Goal: Task Accomplishment & Management: Complete application form

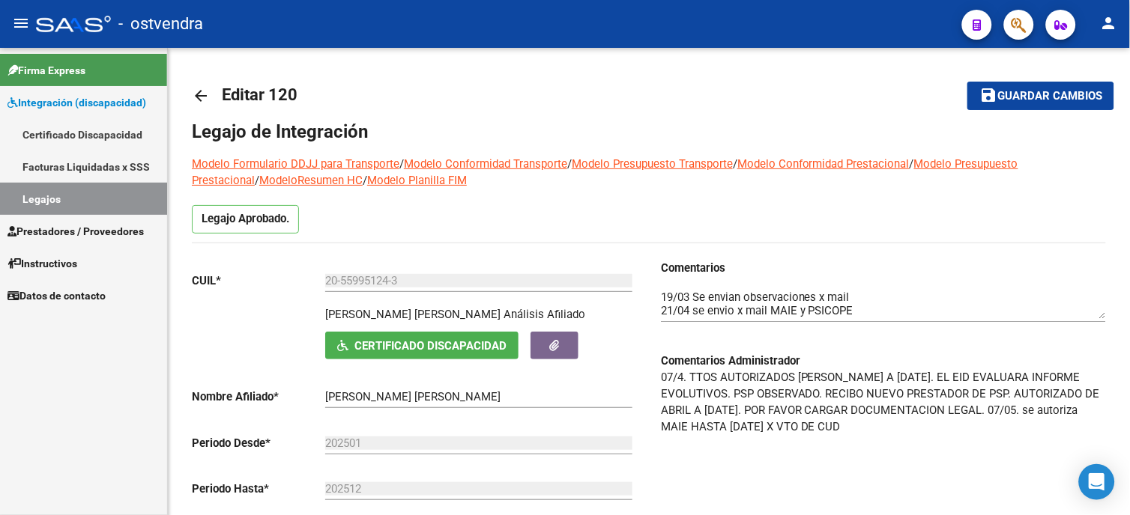
scroll to position [796, 0]
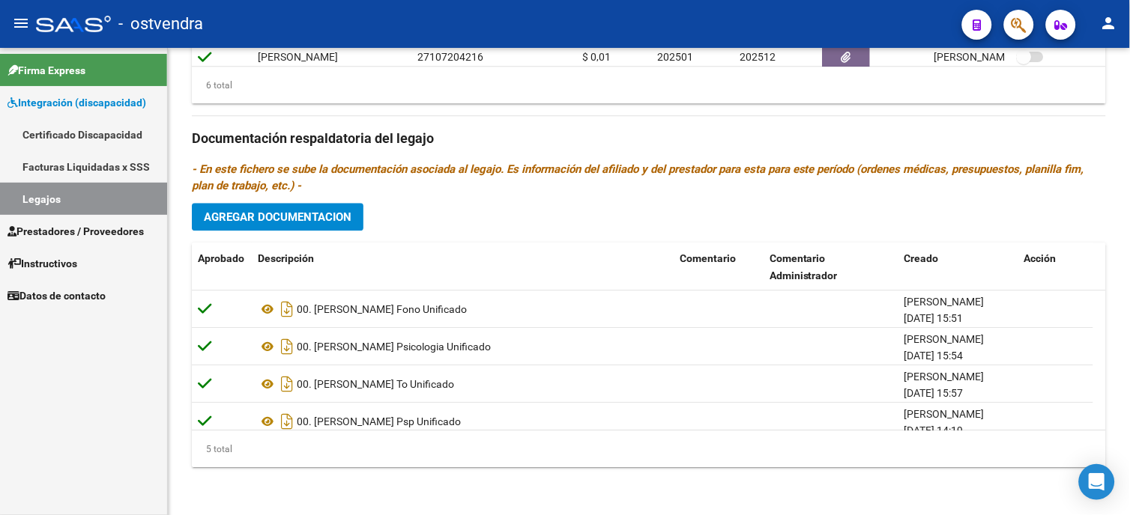
click at [96, 229] on span "Prestadores / Proveedores" at bounding box center [75, 231] width 136 height 16
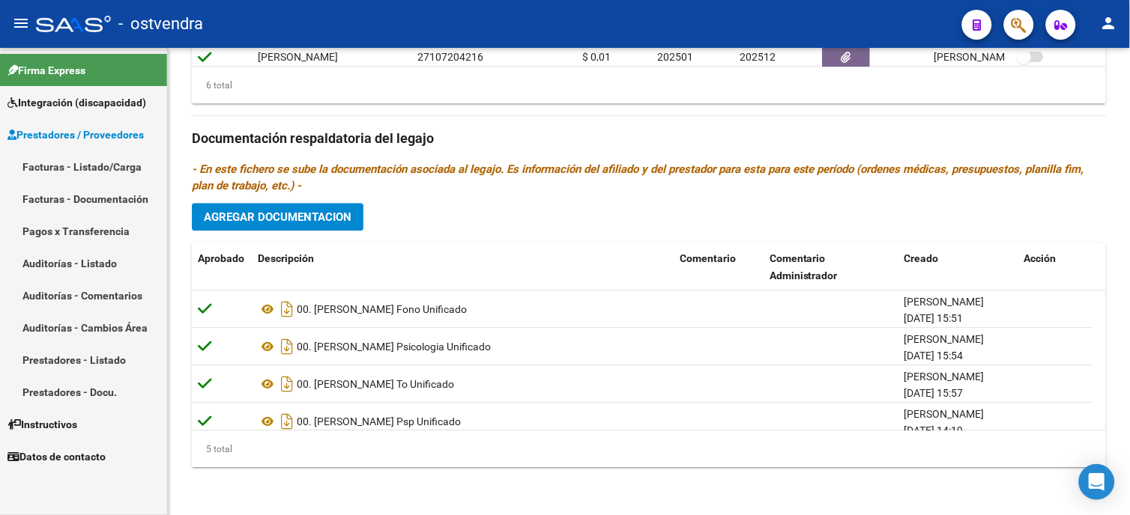
click at [129, 167] on link "Facturas - Listado/Carga" at bounding box center [83, 167] width 167 height 32
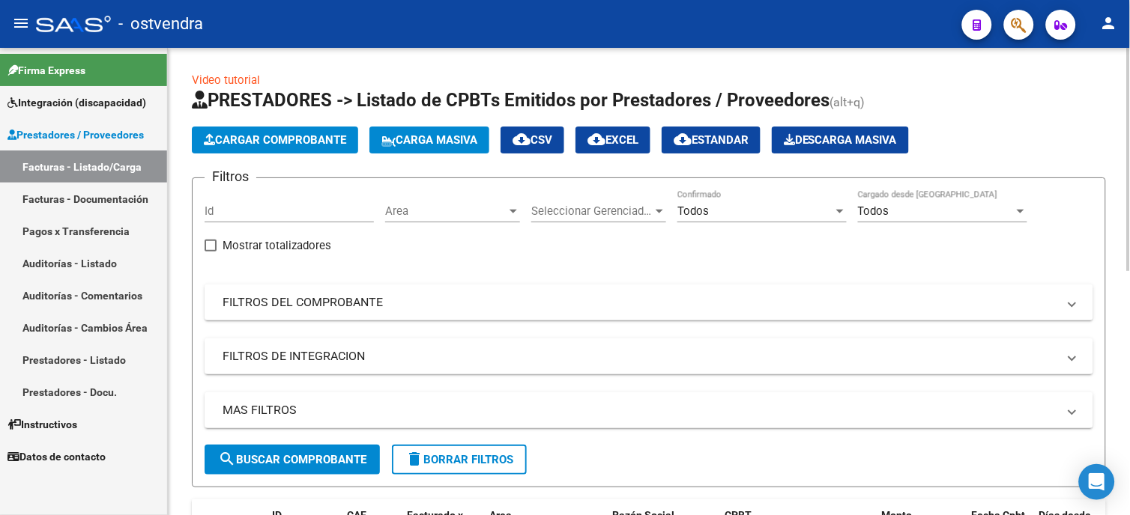
click at [265, 158] on app-list-header "PRESTADORES -> Listado de CPBTs Emitidos por Prestadores / Proveedores (alt+q) …" at bounding box center [649, 287] width 914 height 399
click at [273, 150] on button "Cargar Comprobante" at bounding box center [275, 140] width 166 height 27
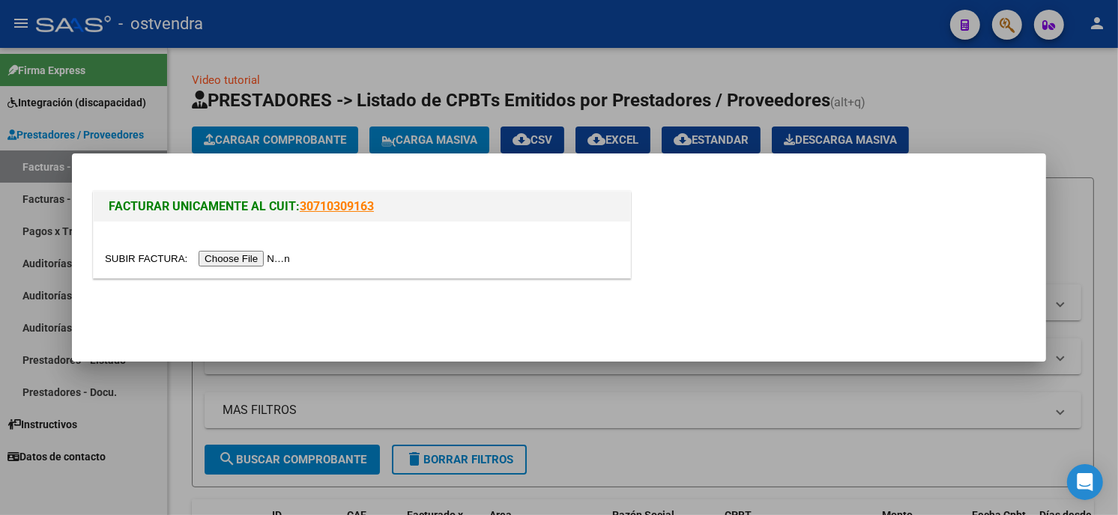
click at [240, 259] on input "file" at bounding box center [200, 259] width 190 height 16
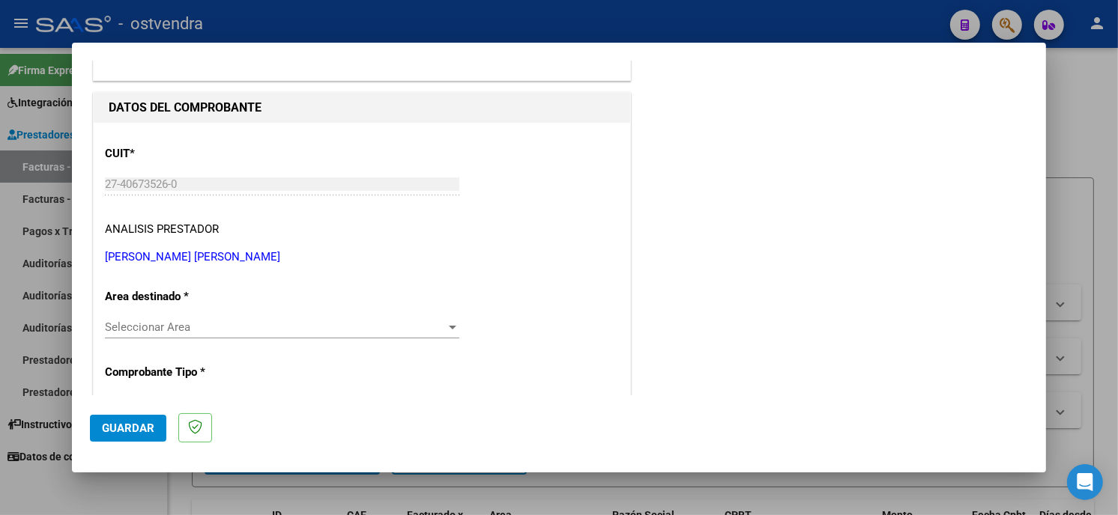
scroll to position [166, 0]
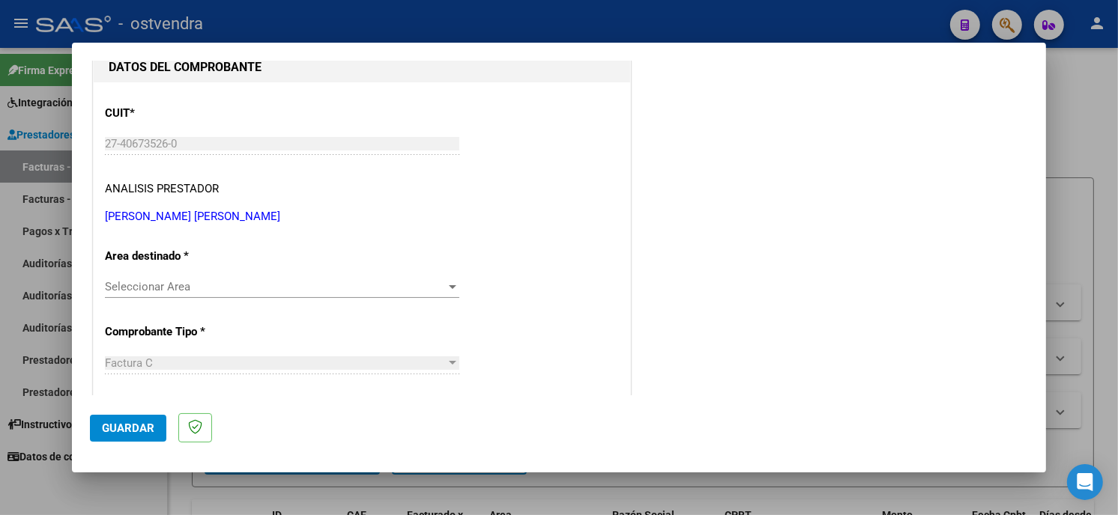
click at [330, 286] on span "Seleccionar Area" at bounding box center [275, 286] width 341 height 13
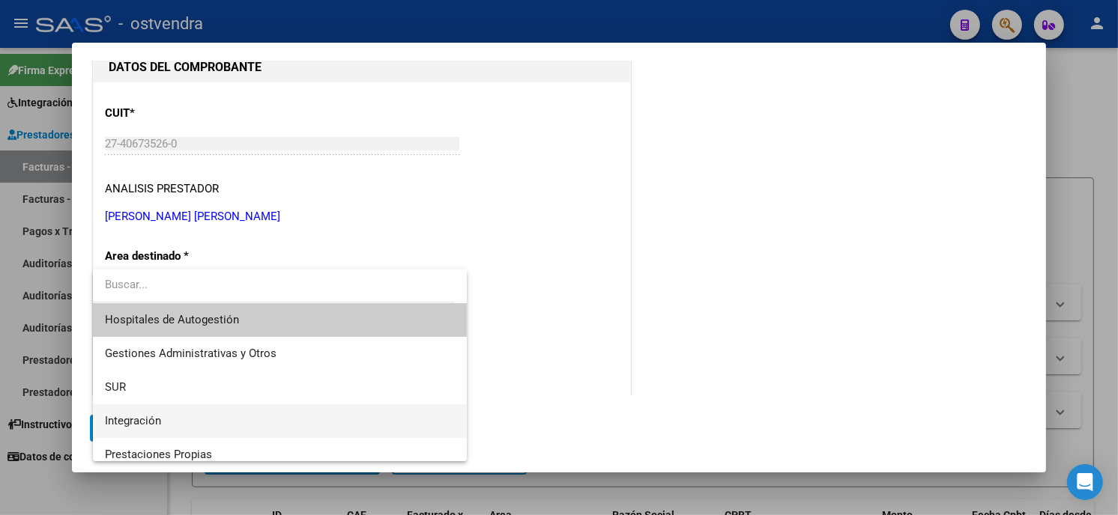
click at [266, 405] on span "Integración" at bounding box center [280, 422] width 350 height 34
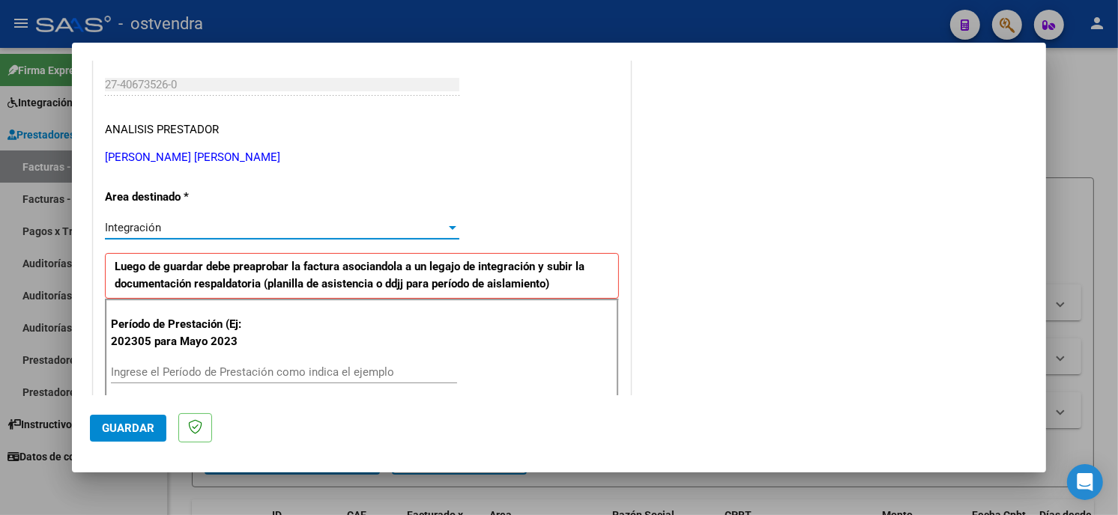
scroll to position [249, 0]
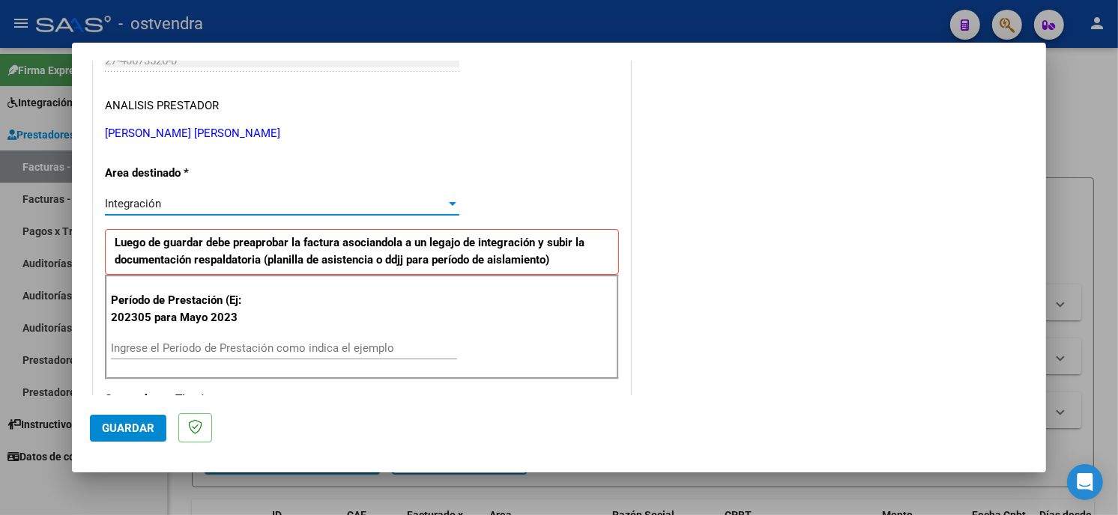
click at [294, 354] on input "Ingrese el Período de Prestación como indica el ejemplo" at bounding box center [284, 348] width 346 height 13
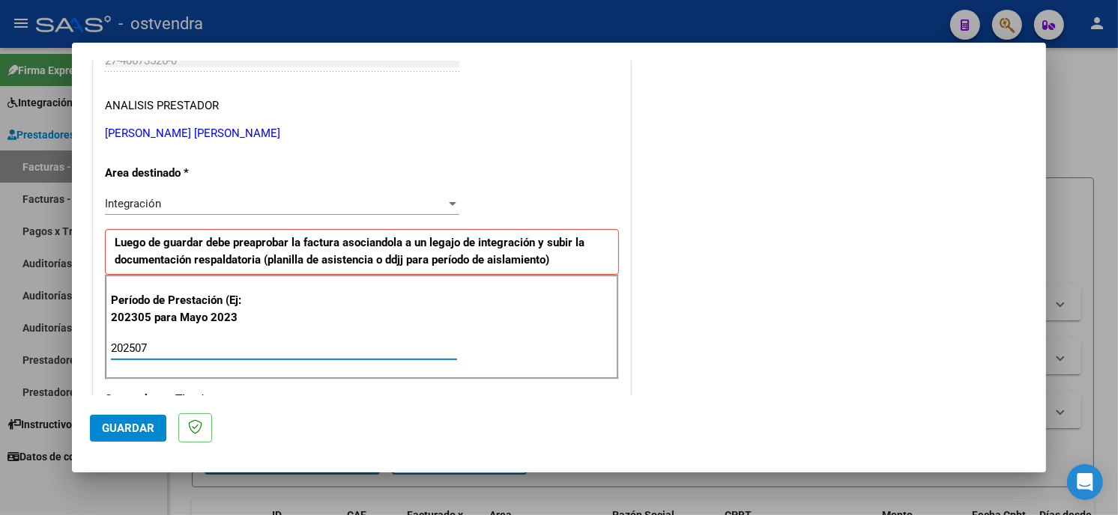
type input "202507"
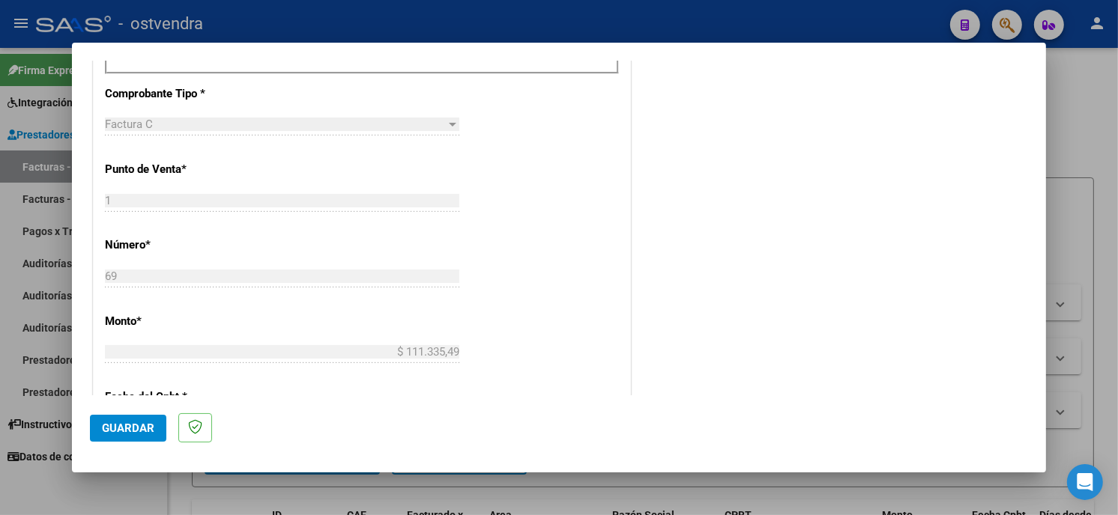
scroll to position [582, 0]
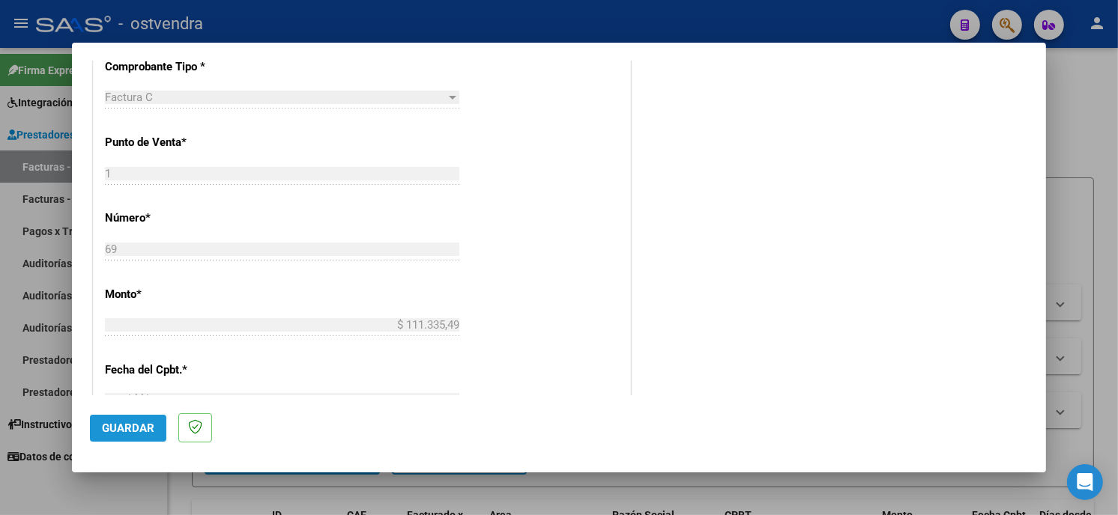
click at [156, 431] on button "Guardar" at bounding box center [128, 428] width 76 height 27
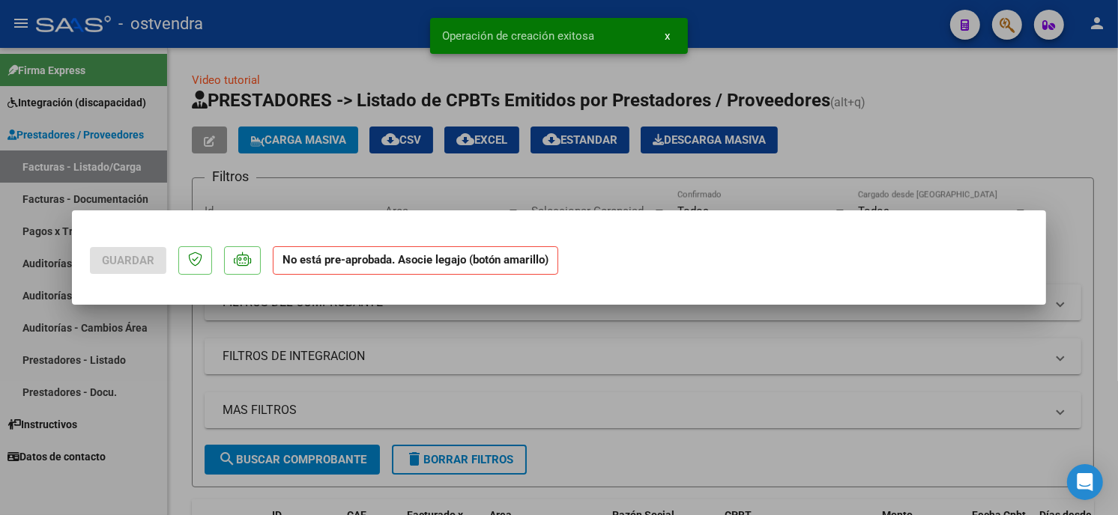
scroll to position [0, 0]
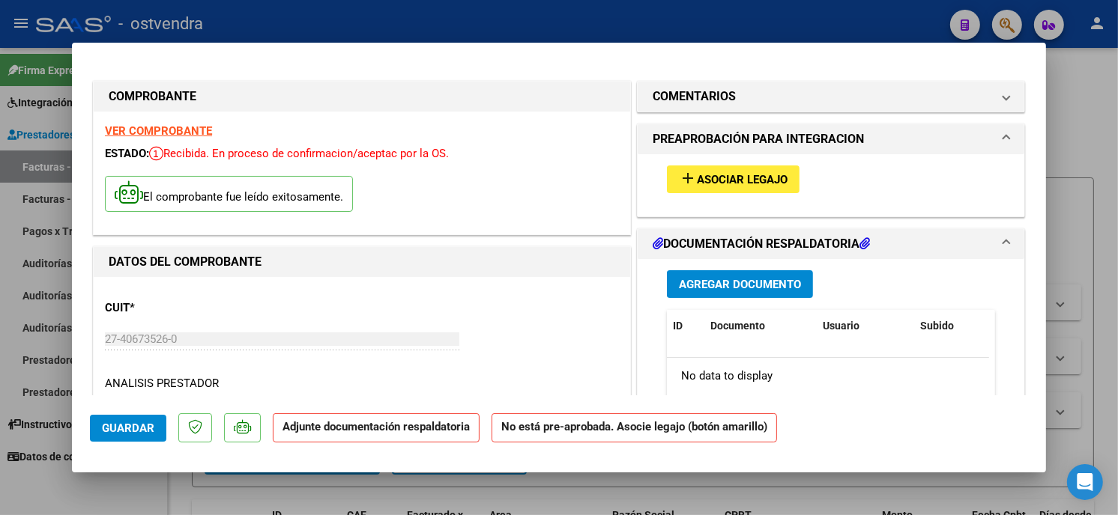
click at [740, 188] on button "add Asociar Legajo" at bounding box center [733, 180] width 133 height 28
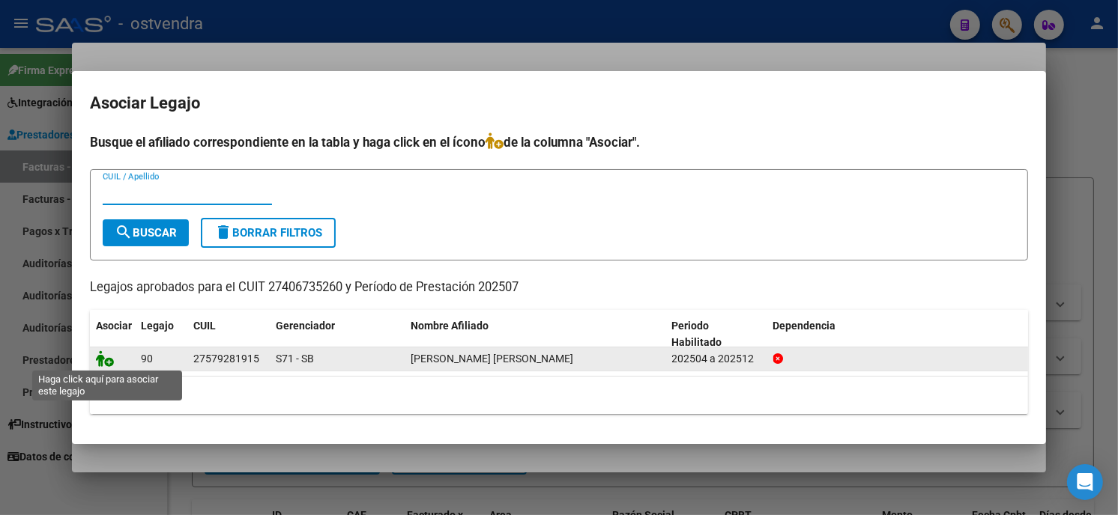
click at [102, 360] on icon at bounding box center [105, 359] width 18 height 16
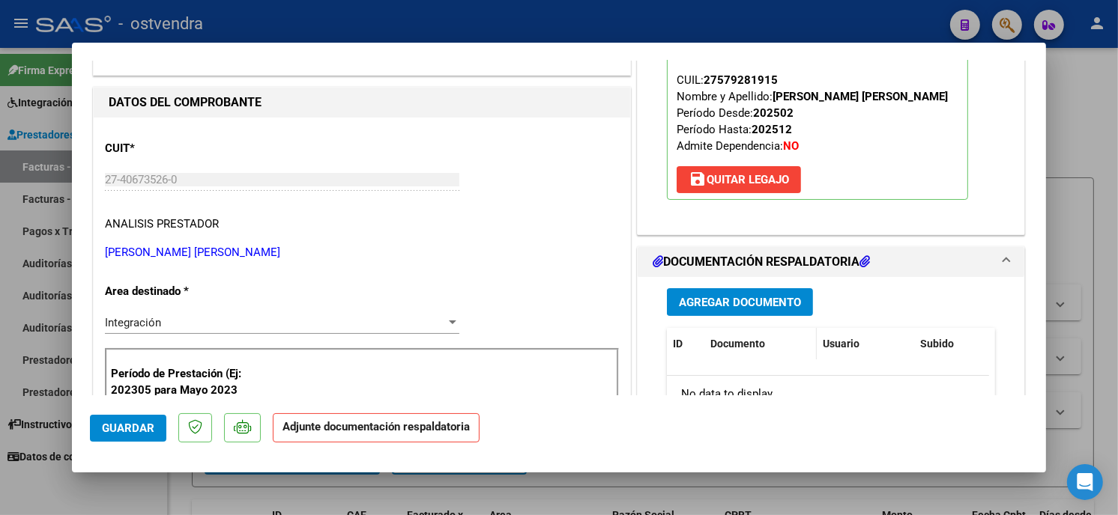
scroll to position [166, 0]
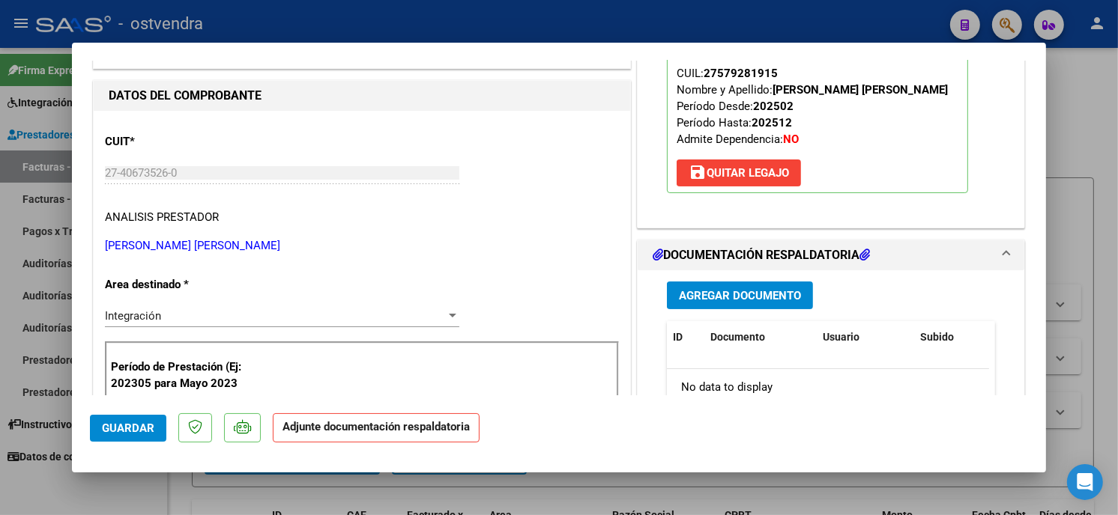
click at [766, 292] on span "Agregar Documento" at bounding box center [740, 295] width 122 height 13
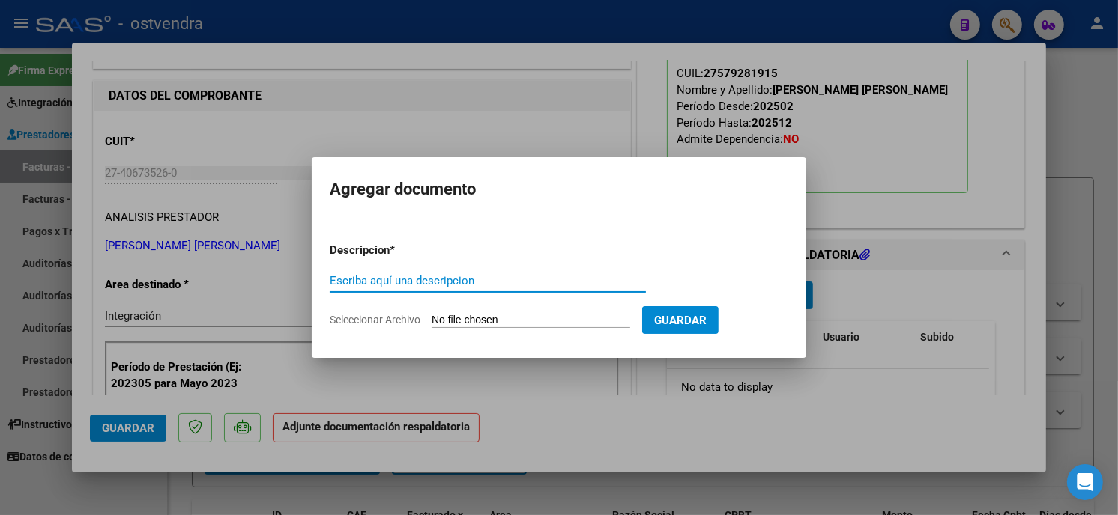
click at [545, 317] on input "Seleccionar Archivo" at bounding box center [531, 321] width 199 height 14
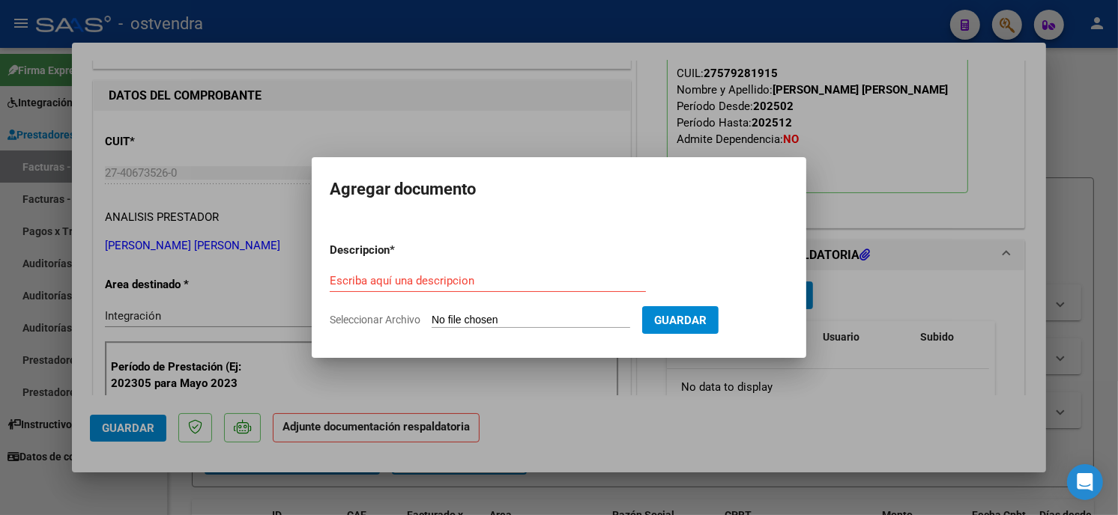
type input "C:\fakepath\ASISTENCIA C-1-69.pdf"
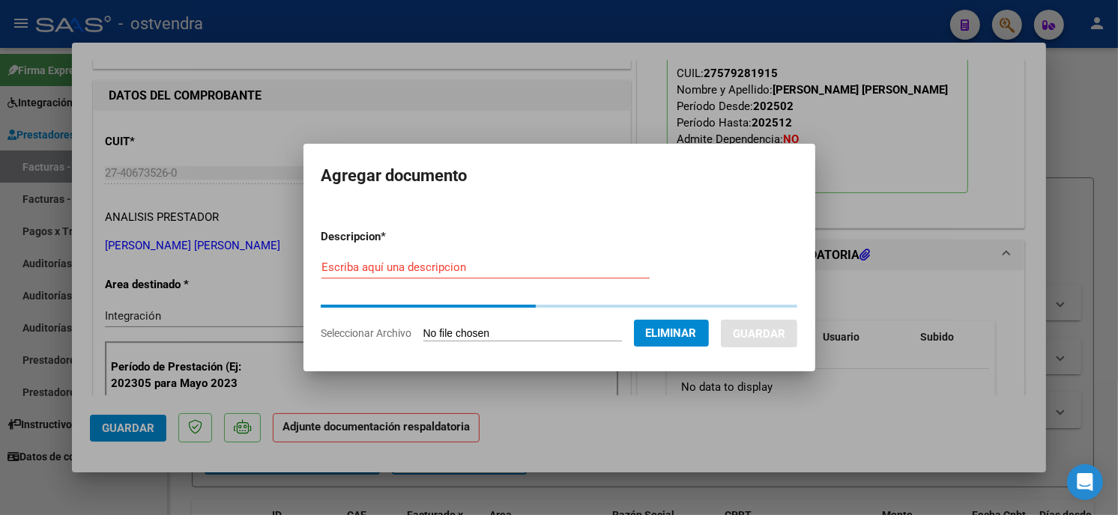
click at [476, 266] on form "Descripcion * Escriba aquí una descripcion Seleccionar Archivo Eliminar Guardar" at bounding box center [559, 285] width 476 height 136
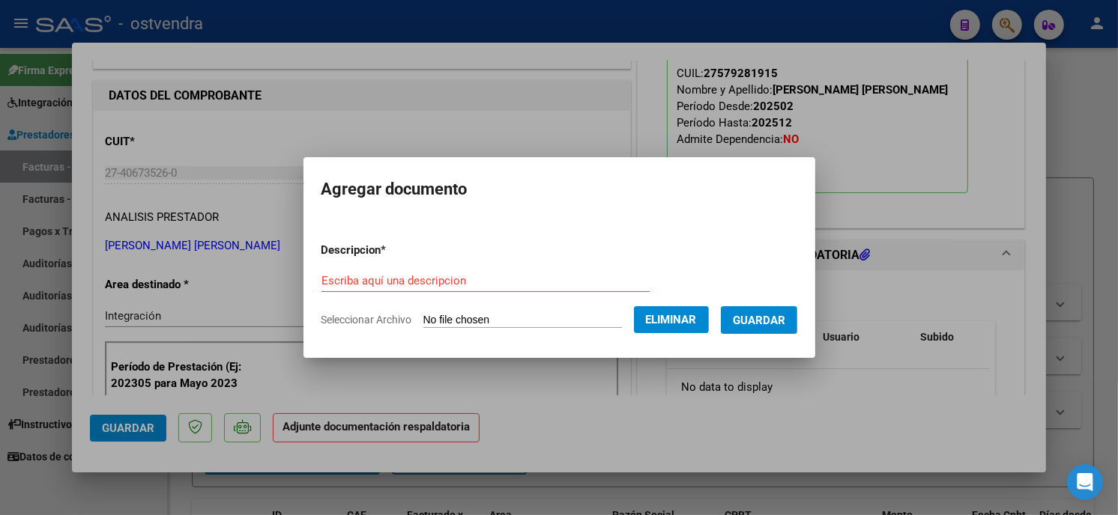
click at [475, 280] on input "Escriba aquí una descripcion" at bounding box center [485, 280] width 328 height 13
type input "PLANILLA DE ASISTENCIA"
click at [745, 315] on span "Guardar" at bounding box center [759, 320] width 52 height 13
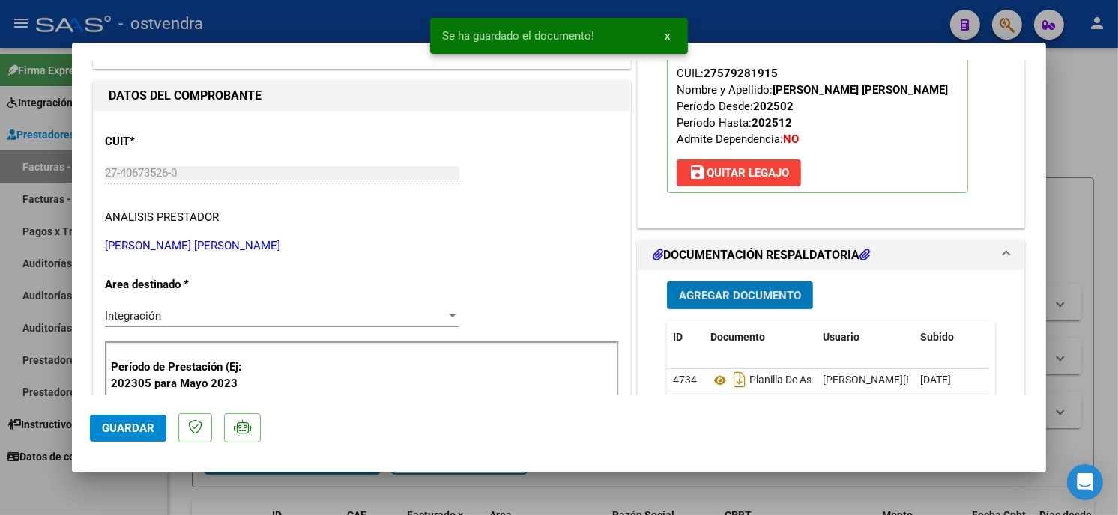
scroll to position [249, 0]
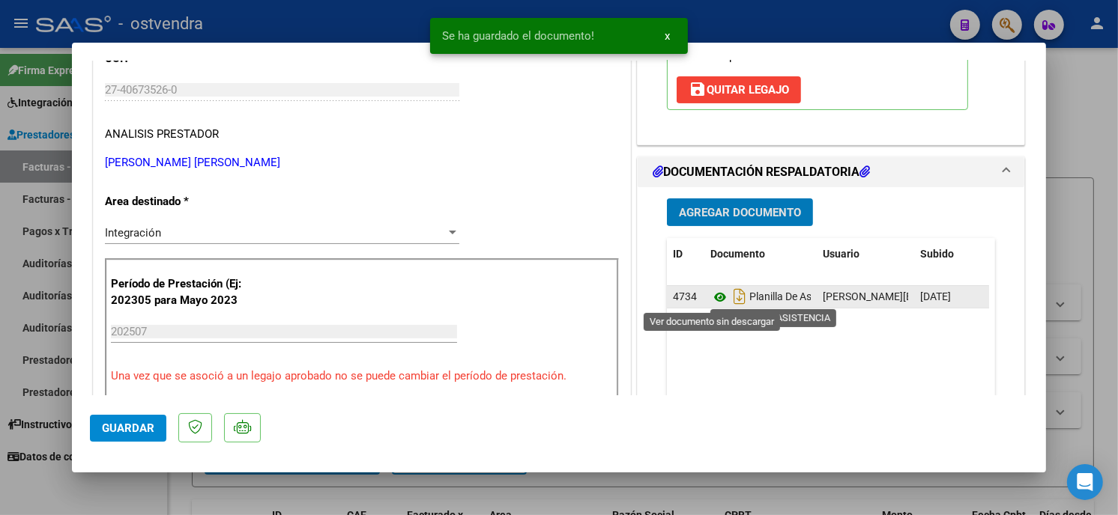
click at [715, 294] on icon at bounding box center [719, 297] width 19 height 18
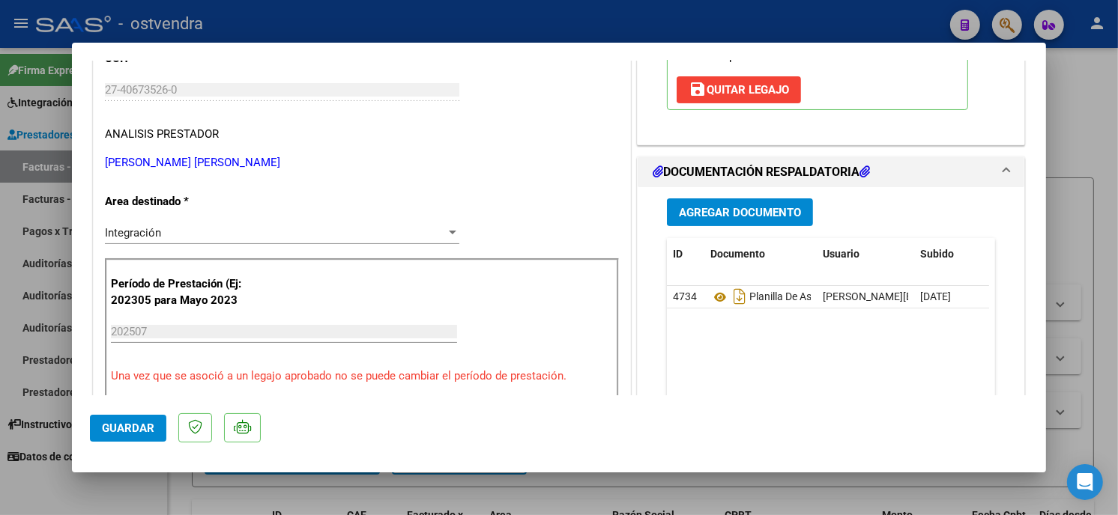
click at [151, 430] on span "Guardar" at bounding box center [128, 428] width 52 height 13
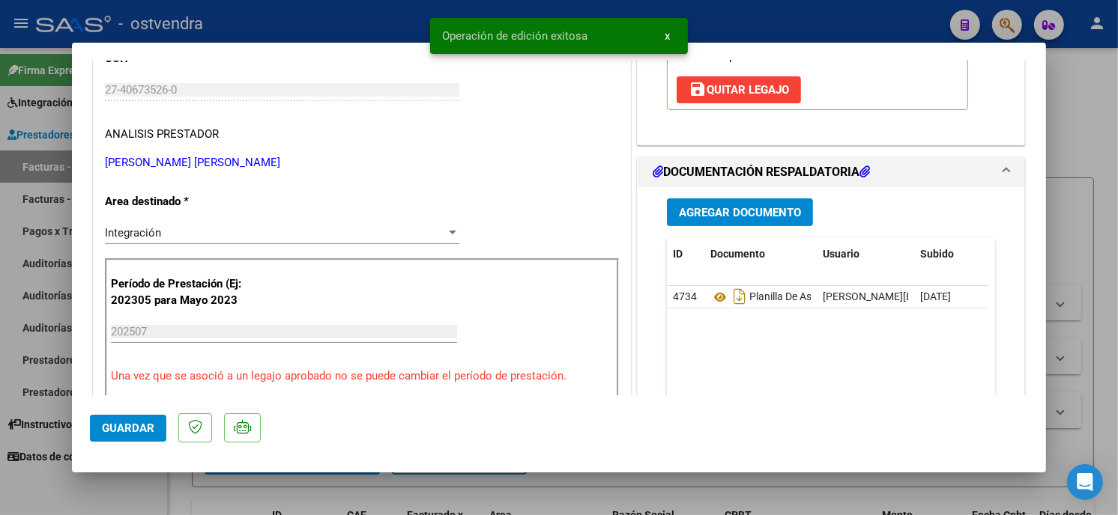
click at [283, 35] on div at bounding box center [559, 257] width 1118 height 515
type input "$ 0,00"
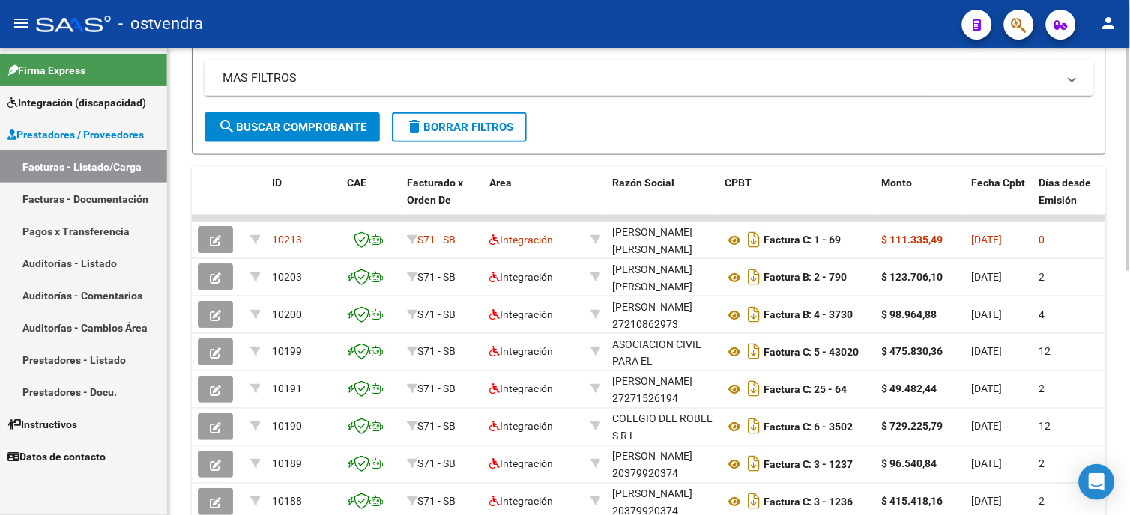
scroll to position [0, 0]
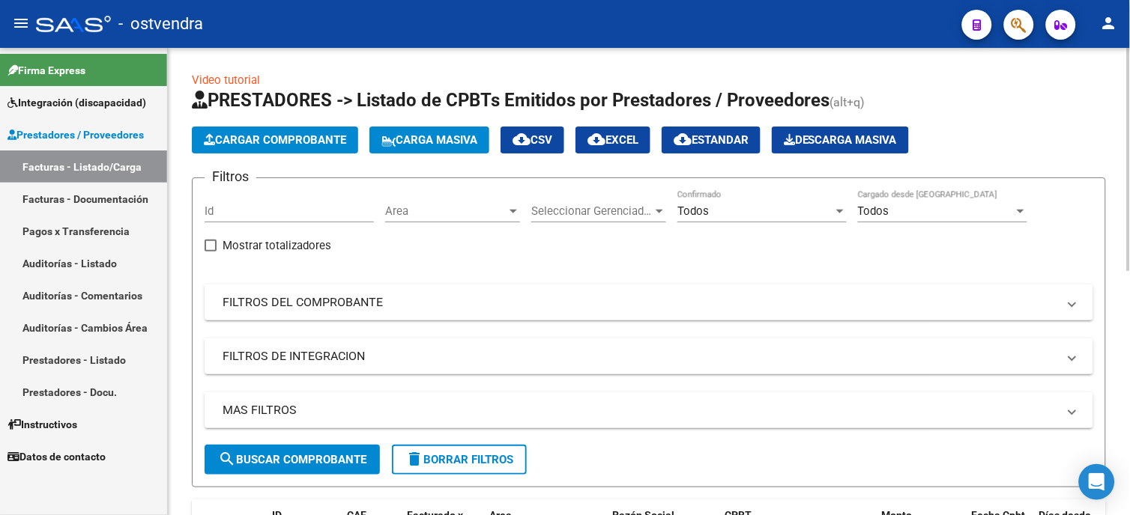
click at [728, 199] on div "Todos Confirmado" at bounding box center [761, 206] width 169 height 32
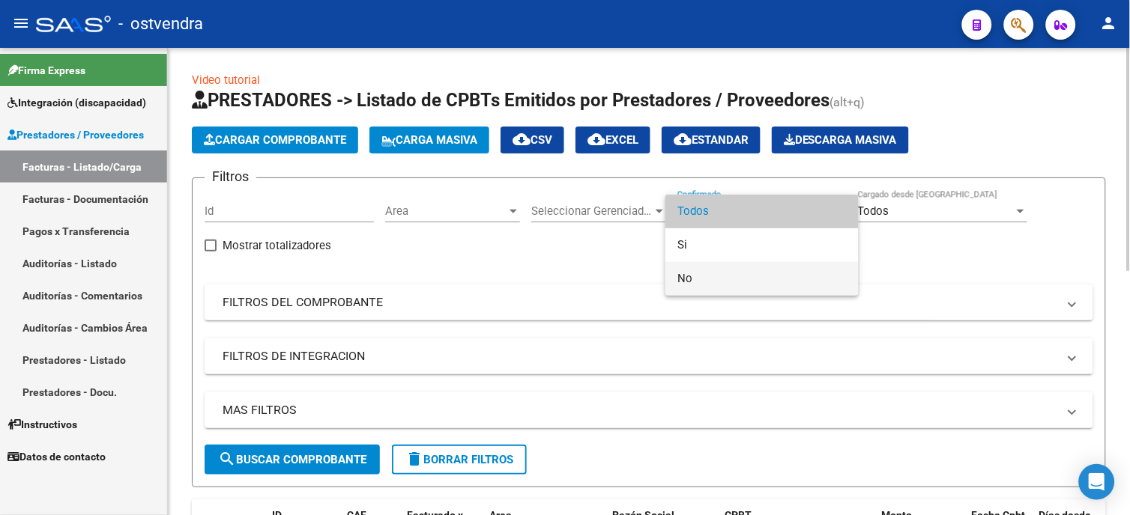
click at [730, 275] on span "No" at bounding box center [761, 279] width 169 height 34
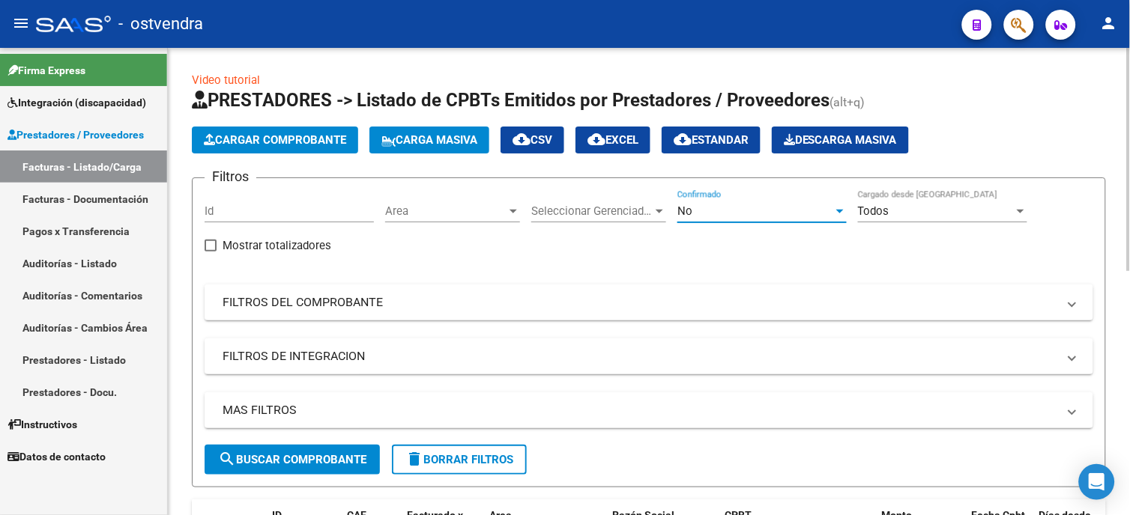
click at [277, 461] on span "search Buscar Comprobante" at bounding box center [292, 459] width 148 height 13
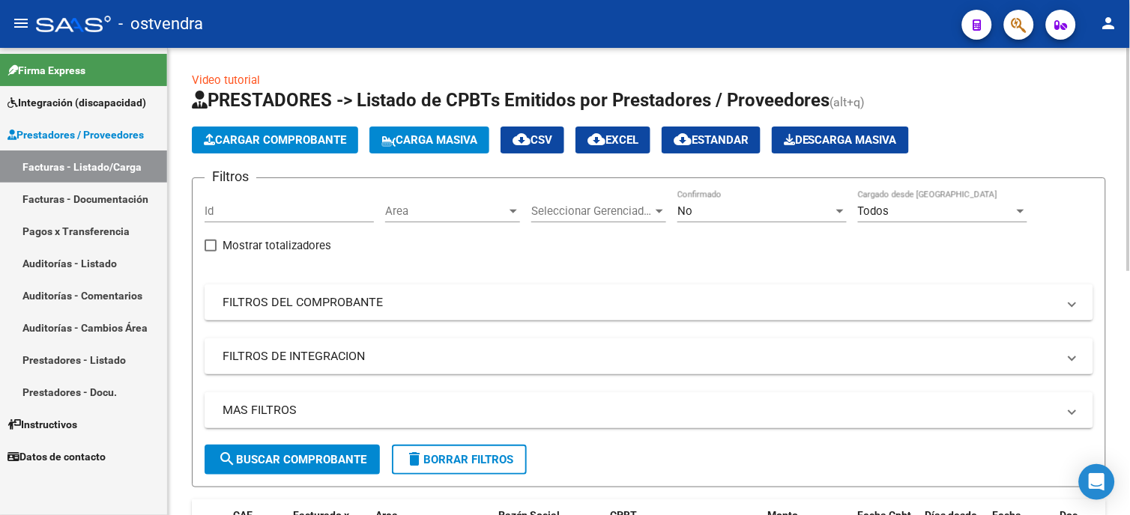
click at [686, 213] on span "No" at bounding box center [684, 211] width 15 height 13
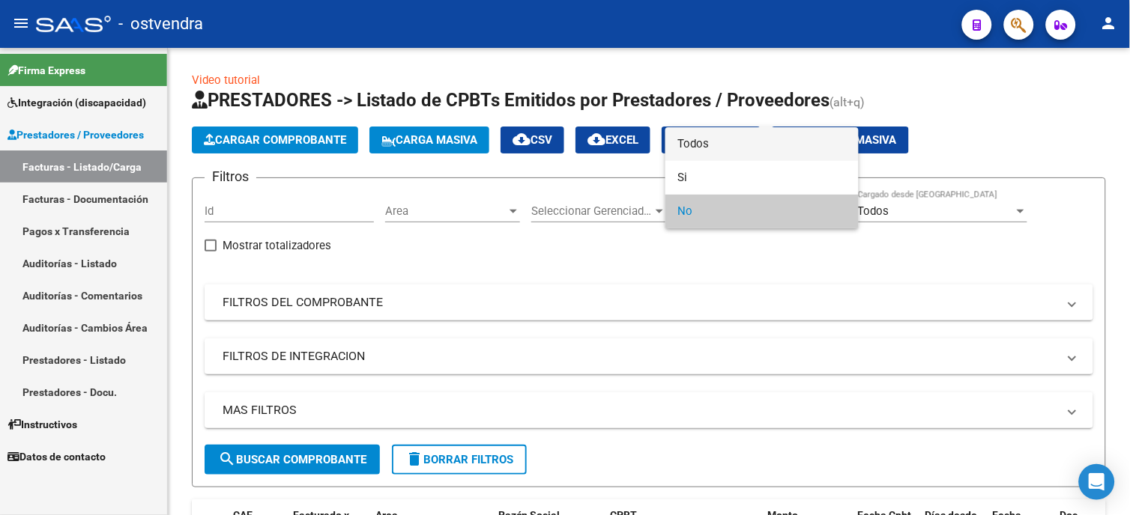
click at [714, 140] on span "Todos" at bounding box center [761, 144] width 169 height 34
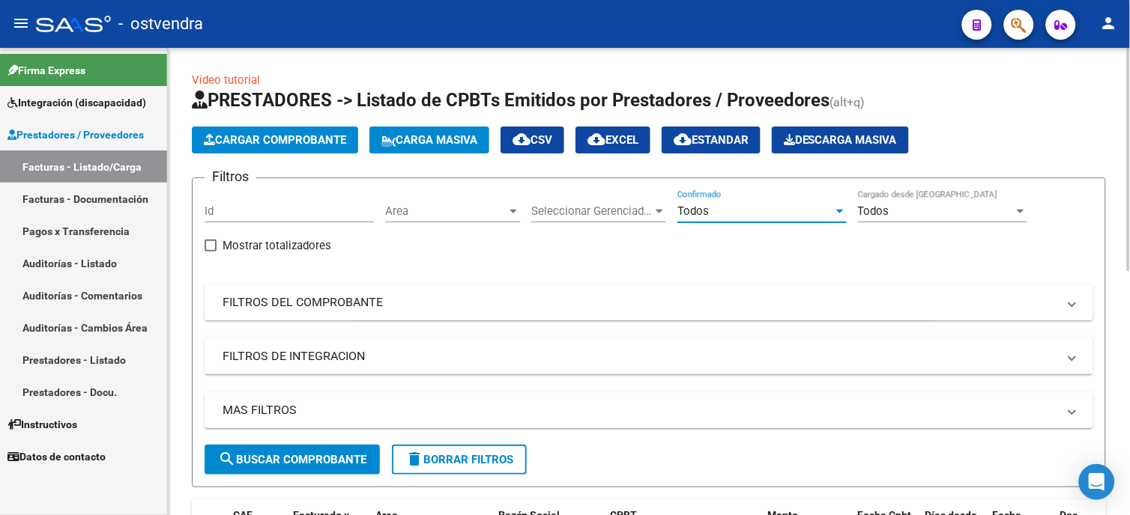
click at [289, 303] on mat-panel-title "FILTROS DEL COMPROBANTE" at bounding box center [640, 302] width 835 height 16
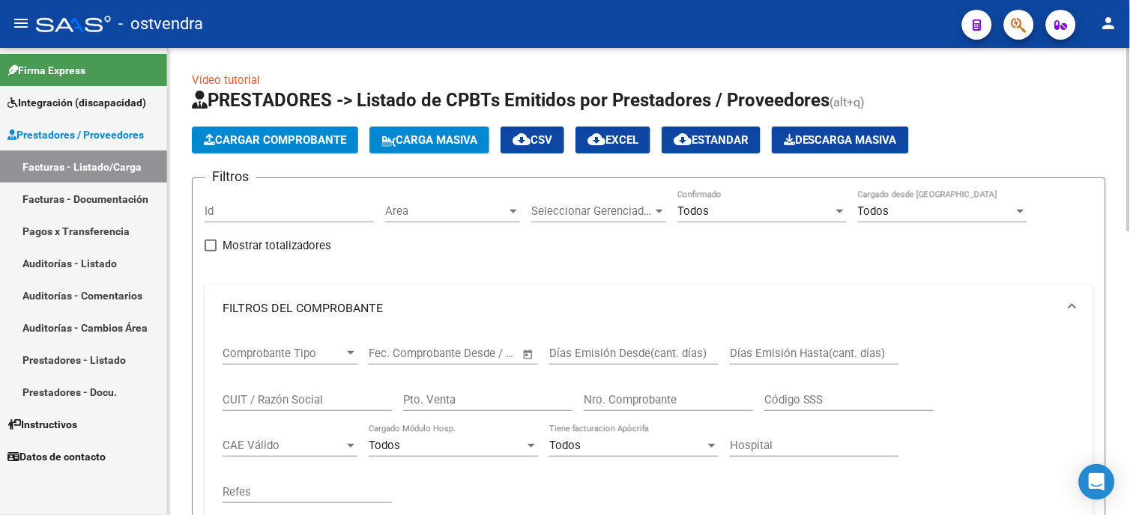
click at [309, 396] on input "CUIT / Razón Social" at bounding box center [307, 399] width 169 height 13
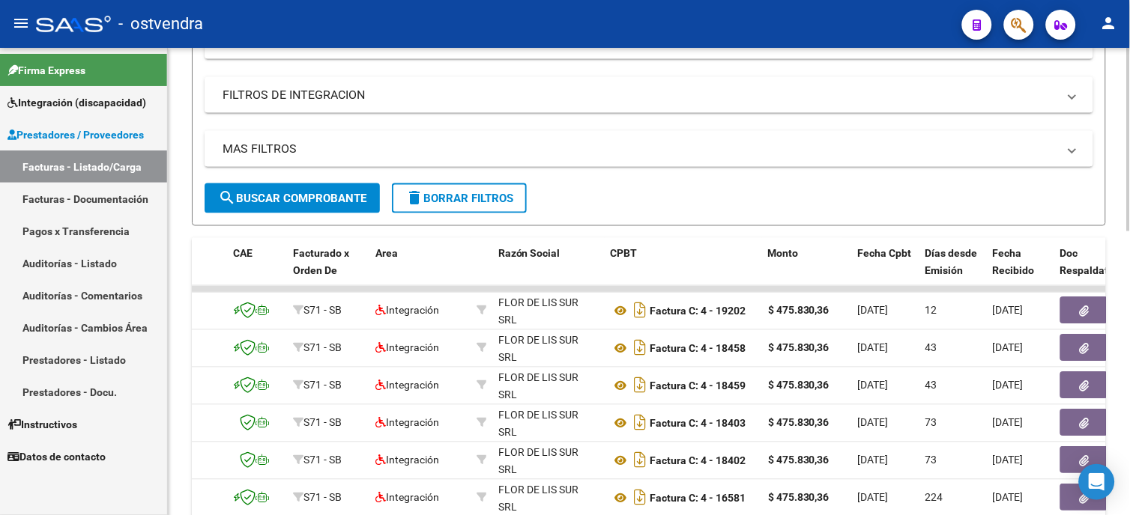
scroll to position [499, 0]
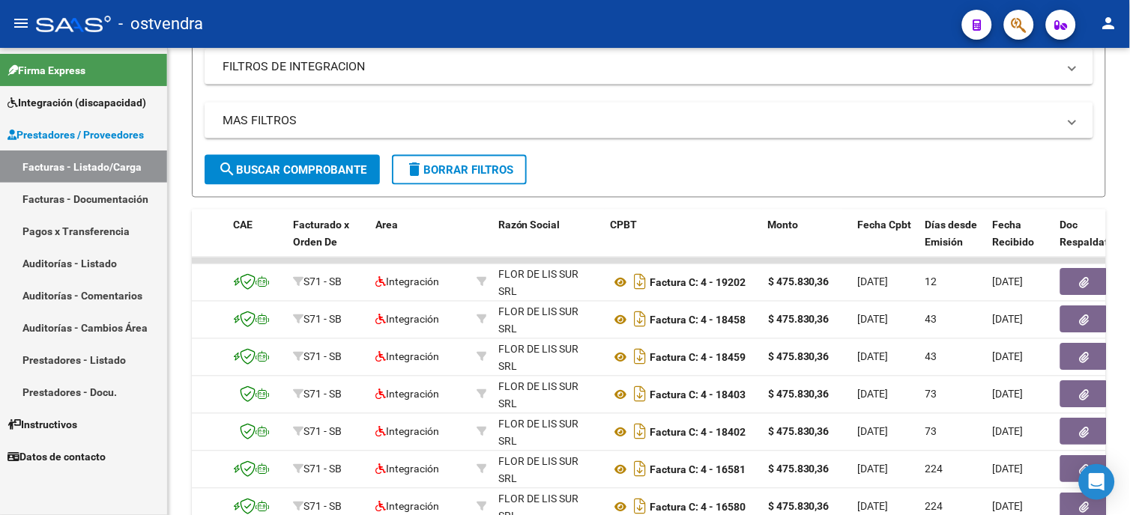
type input "[PERSON_NAME]"
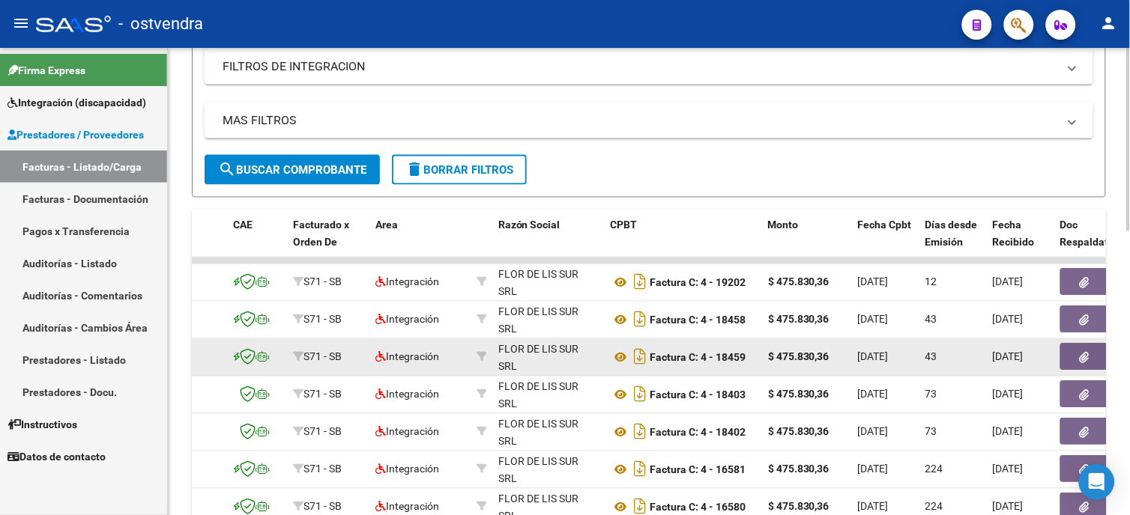
click at [220, 362] on div "9596" at bounding box center [189, 357] width 63 height 17
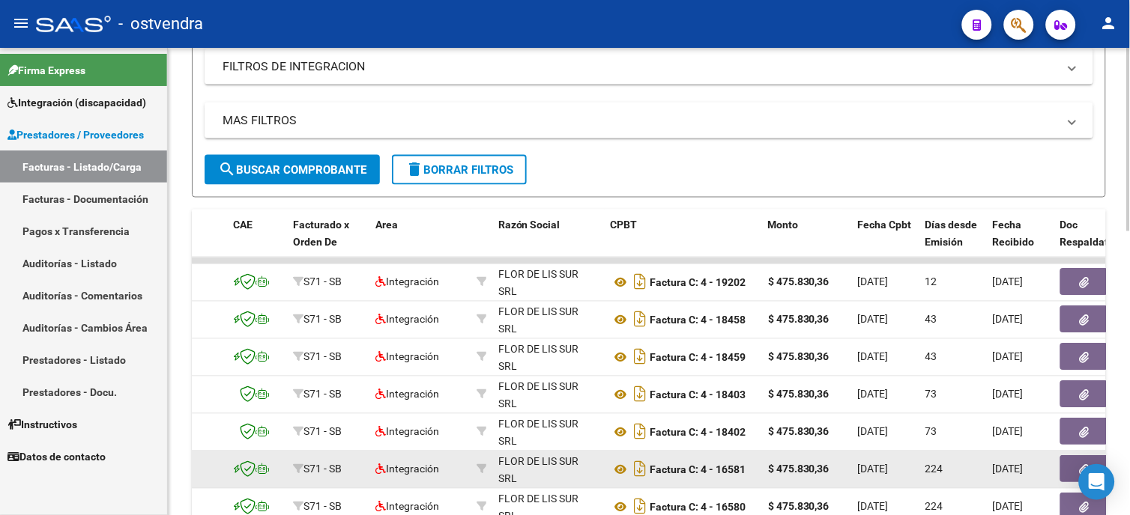
scroll to position [19, 0]
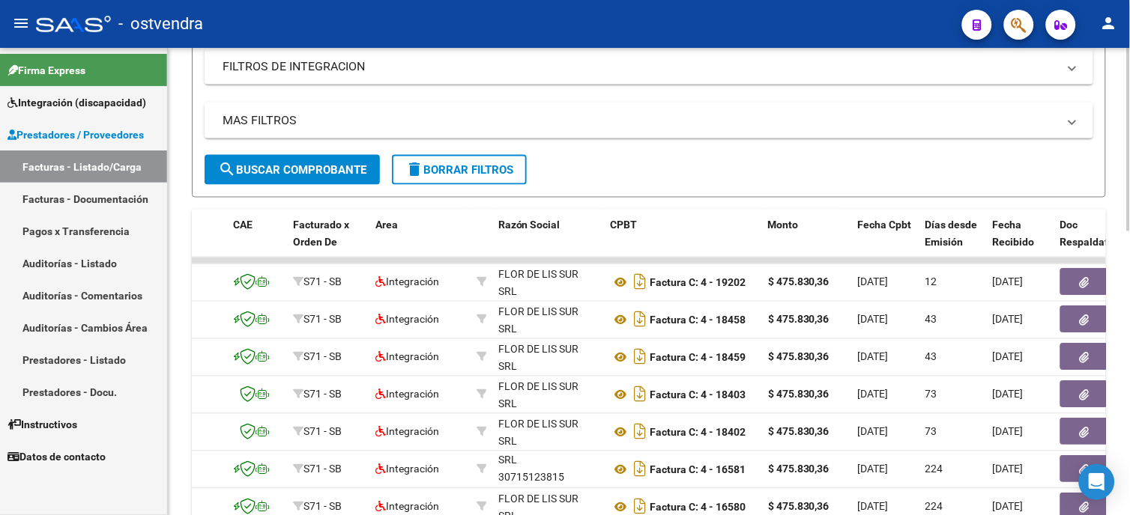
drag, startPoint x: 1126, startPoint y: 300, endPoint x: 1126, endPoint y: 327, distance: 27.0
click at [1126, 327] on div "Video tutorial PRESTADORES -> Listado de CPBTs Emitidos por Prestadores / Prove…" at bounding box center [649, 139] width 962 height 1181
click at [1114, 143] on div "Video tutorial PRESTADORES -> Listado de CPBTs Emitidos por Prestadores / Prove…" at bounding box center [649, 139] width 962 height 1181
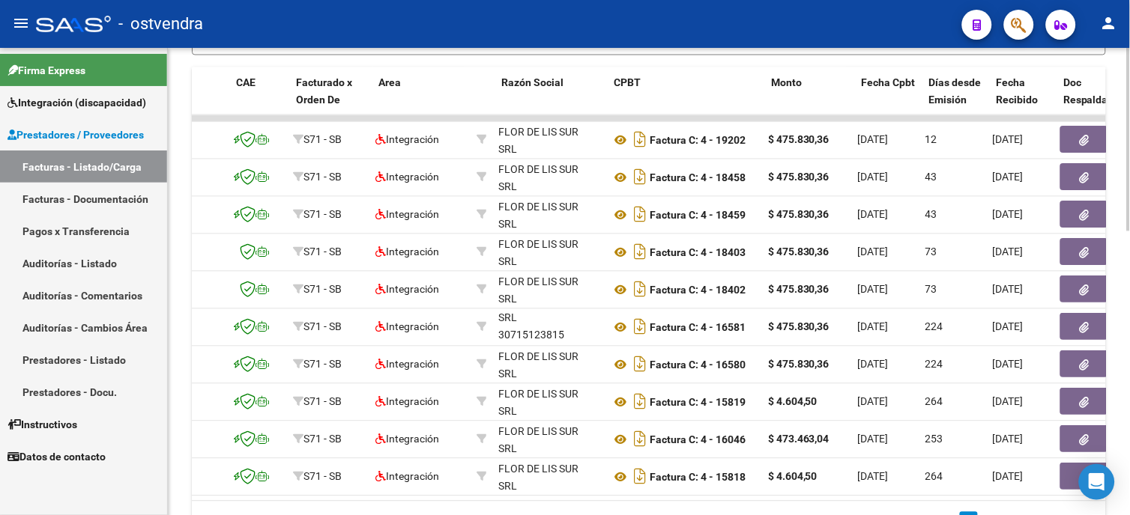
scroll to position [0, 0]
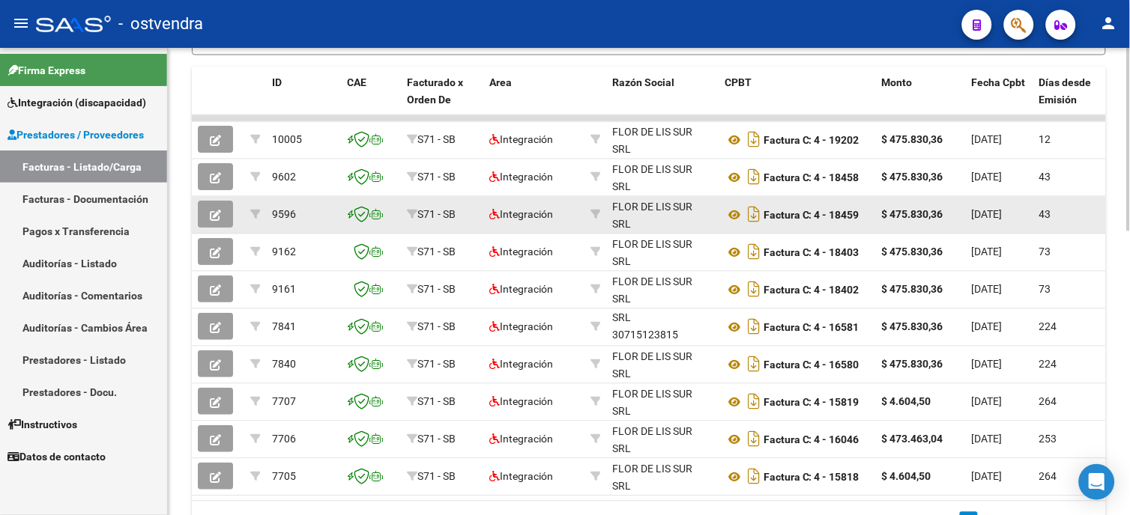
click at [226, 215] on button "button" at bounding box center [215, 215] width 35 height 27
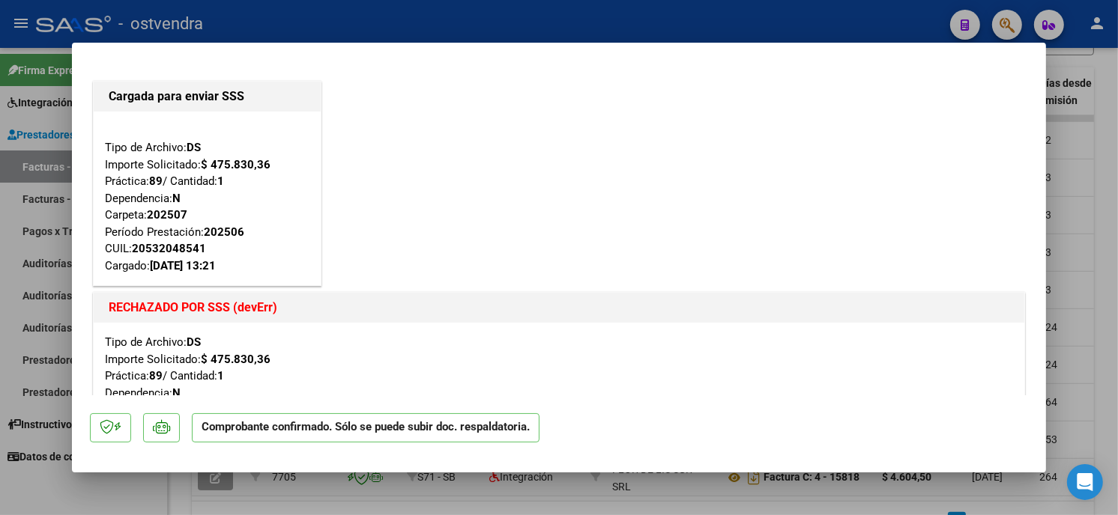
click at [347, 23] on div at bounding box center [559, 257] width 1118 height 515
type input "$ 0,00"
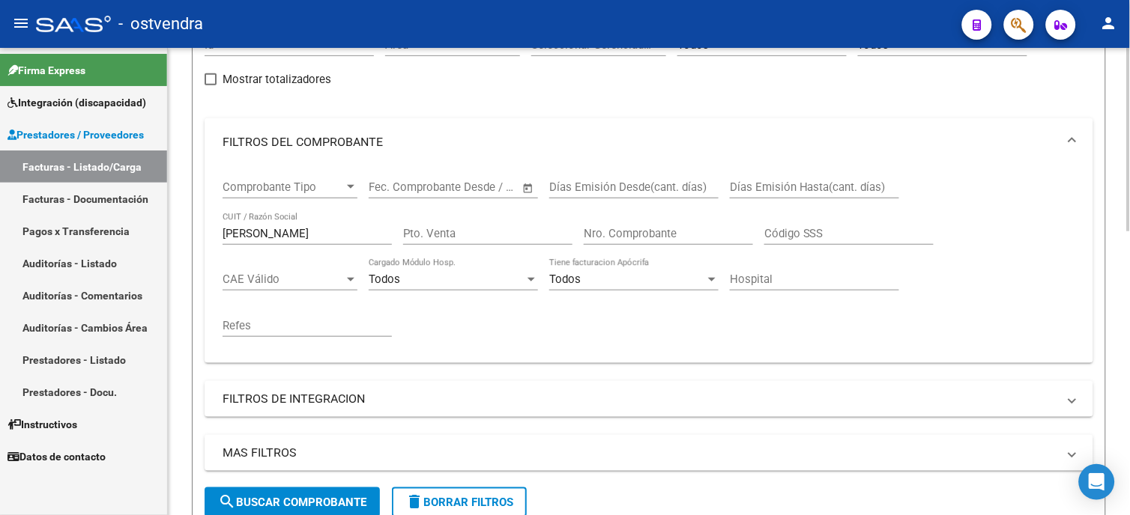
scroll to position [142, 0]
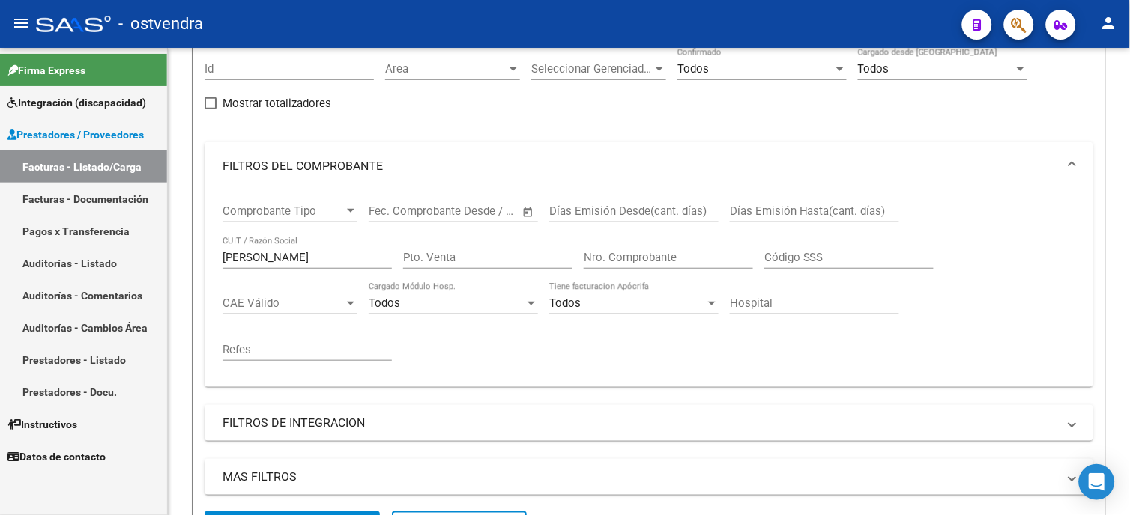
drag, startPoint x: 290, startPoint y: 258, endPoint x: 97, endPoint y: 201, distance: 200.8
click at [42, 252] on mat-sidenav-container "Firma Express Integración (discapacidad) Certificado Discapacidad Facturas Liqu…" at bounding box center [565, 282] width 1130 height 468
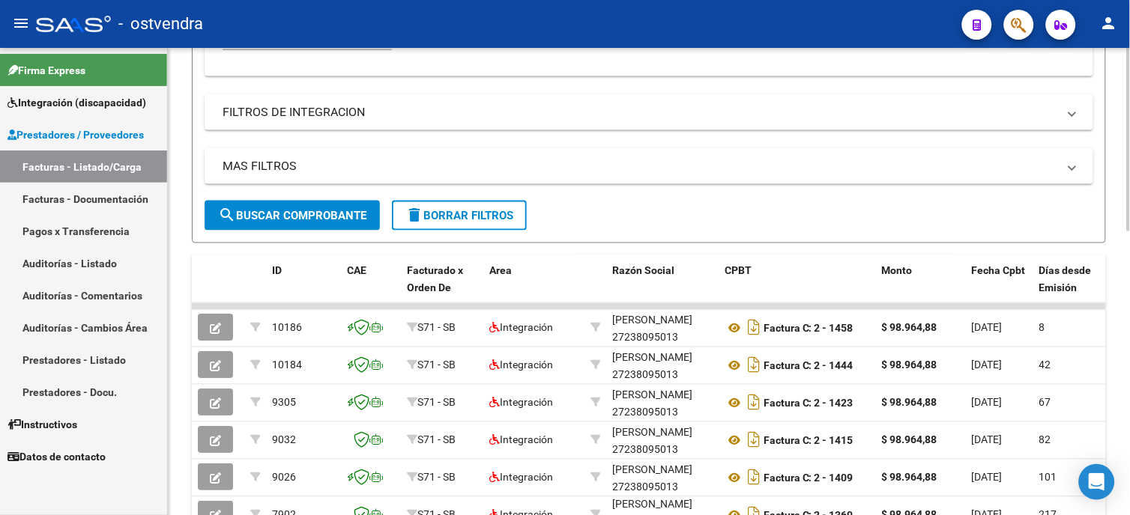
scroll to position [475, 0]
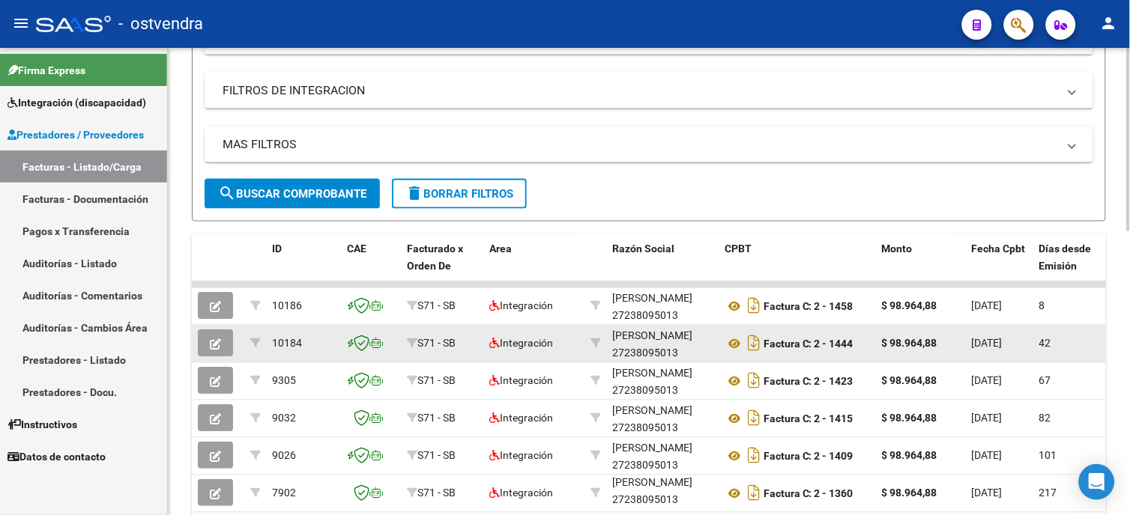
type input "cugat"
click at [226, 342] on button "button" at bounding box center [215, 343] width 35 height 27
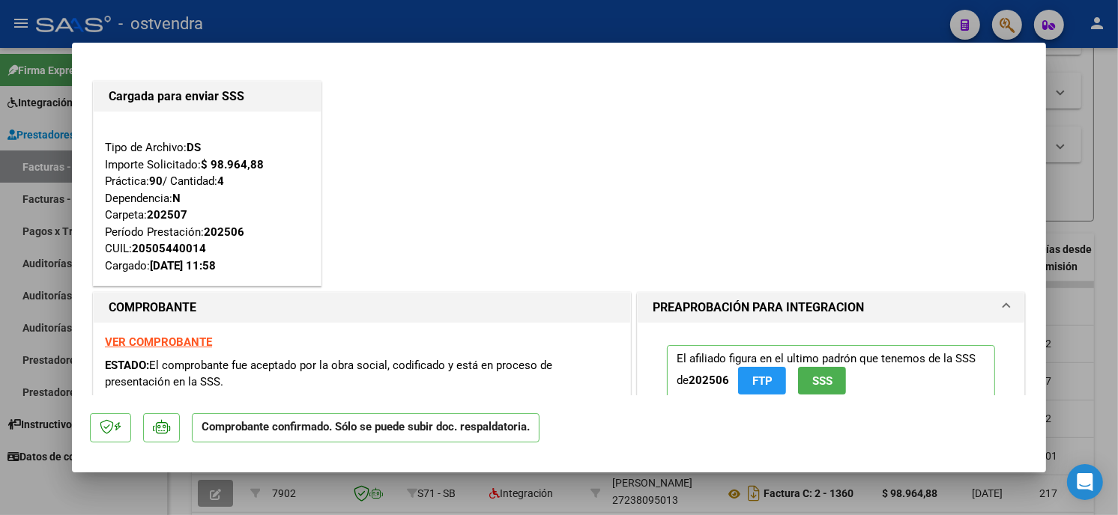
click at [407, 28] on div at bounding box center [559, 257] width 1118 height 515
type input "$ 0,00"
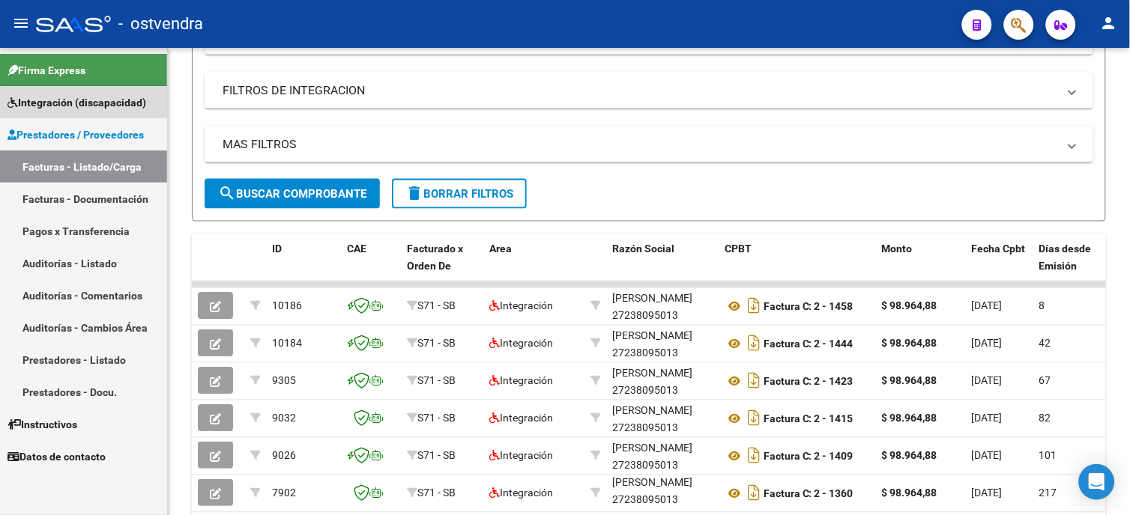
click at [108, 113] on link "Integración (discapacidad)" at bounding box center [83, 102] width 167 height 32
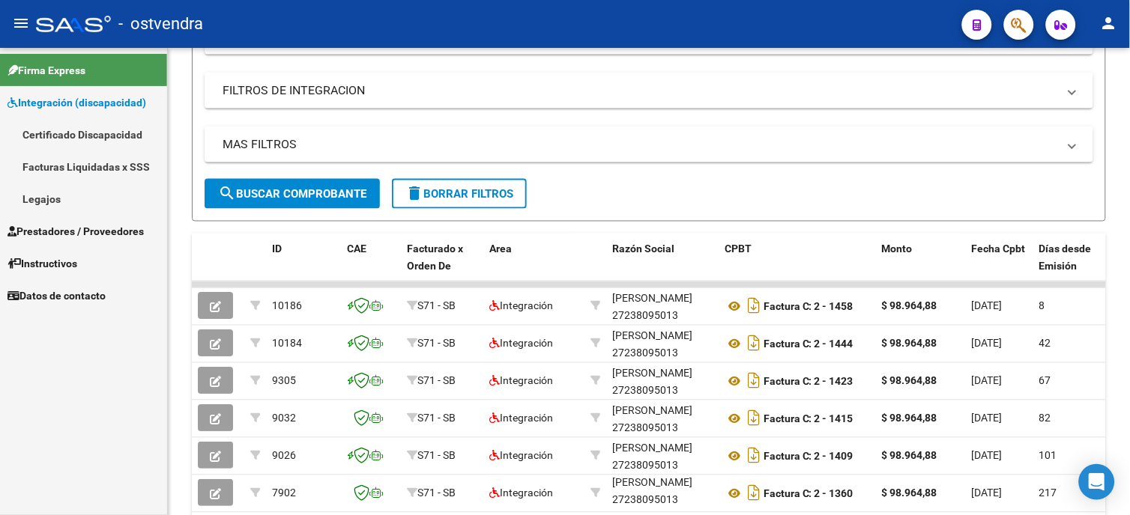
click at [72, 201] on link "Legajos" at bounding box center [83, 199] width 167 height 32
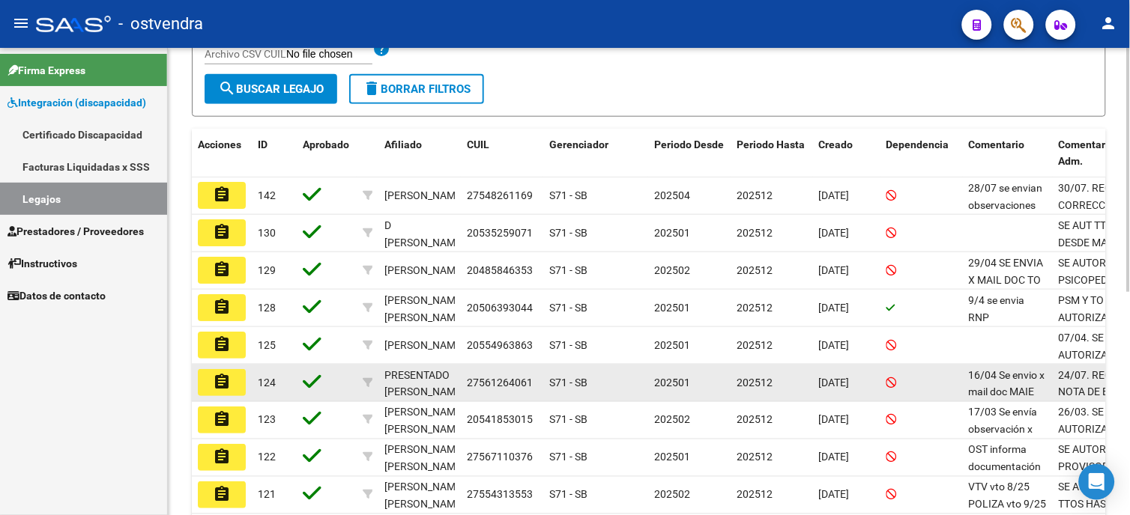
scroll to position [372, 0]
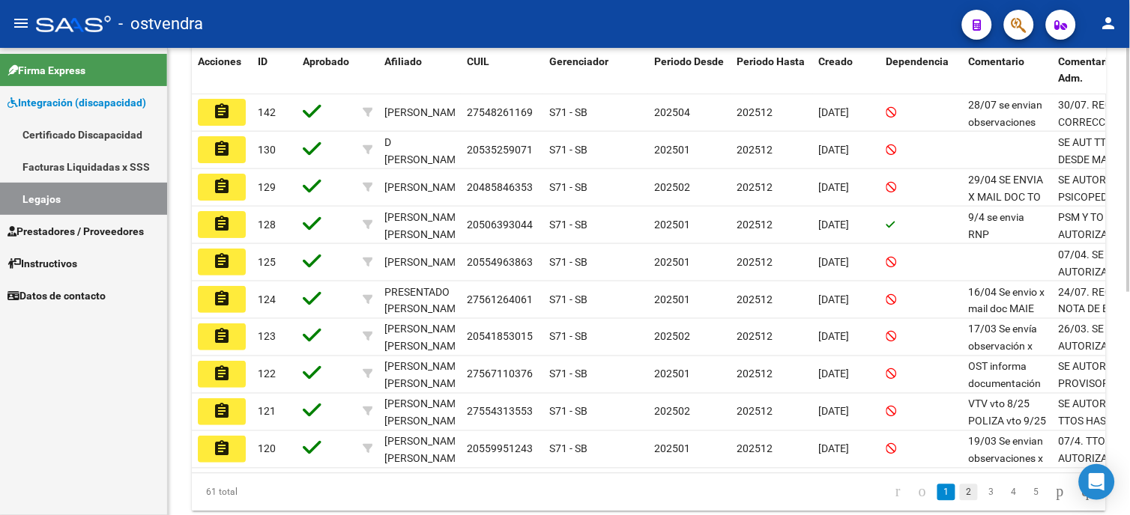
click at [961, 500] on link "2" at bounding box center [969, 493] width 18 height 16
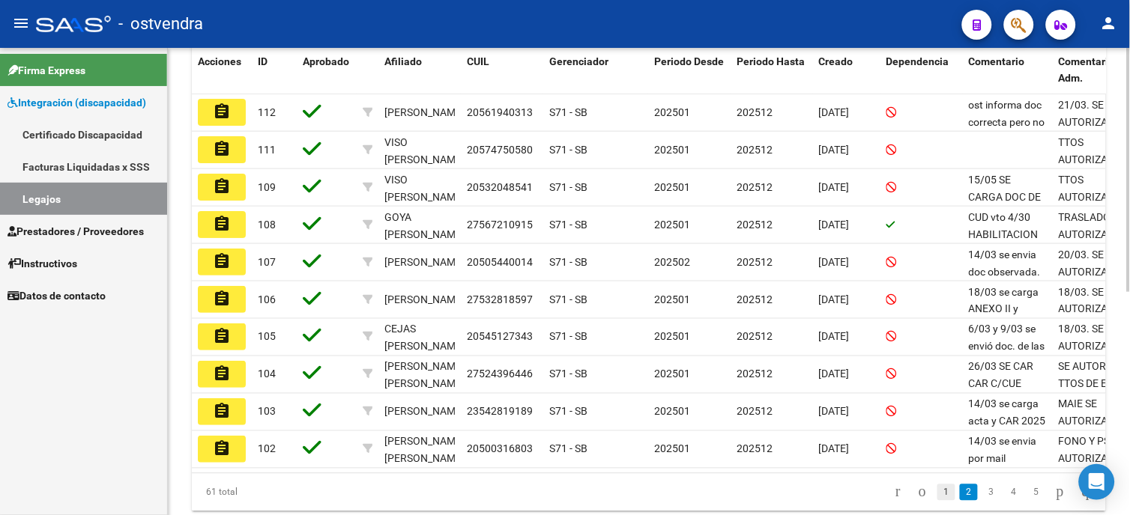
click at [940, 501] on link "1" at bounding box center [946, 493] width 18 height 16
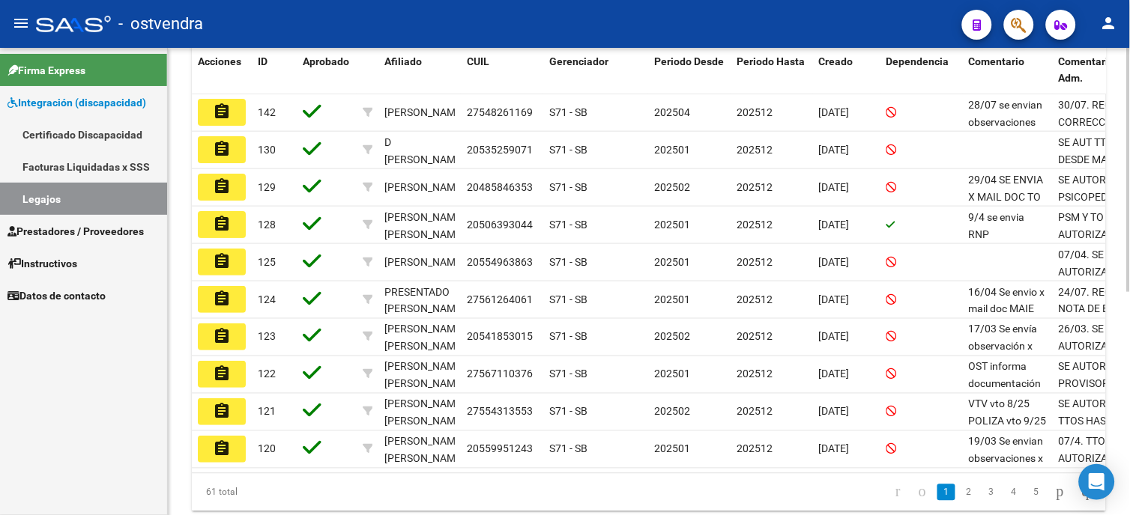
click at [964, 506] on li "2" at bounding box center [969, 492] width 22 height 25
click at [982, 498] on link "3" at bounding box center [991, 493] width 18 height 16
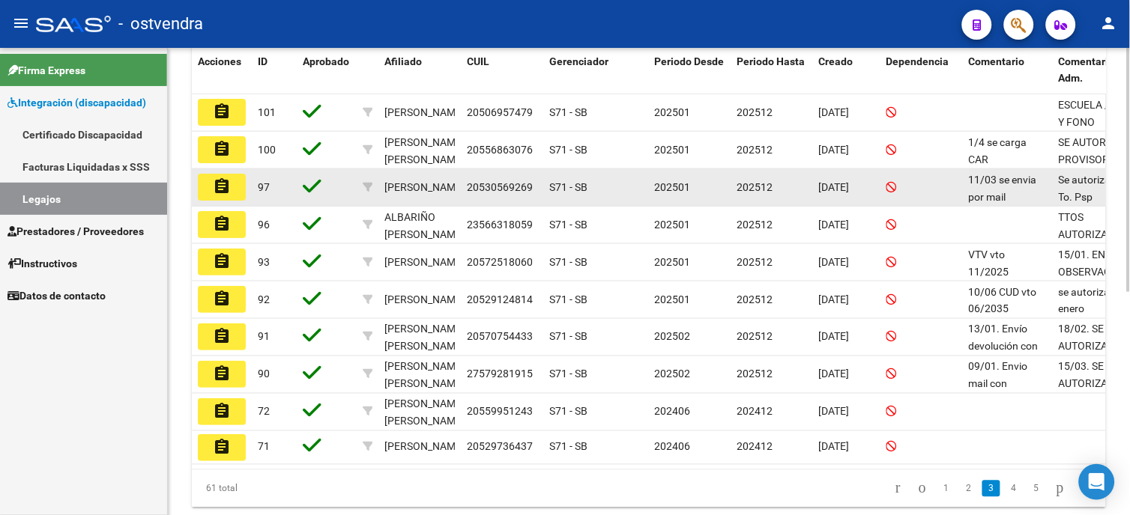
click at [238, 185] on button "assignment" at bounding box center [222, 187] width 48 height 27
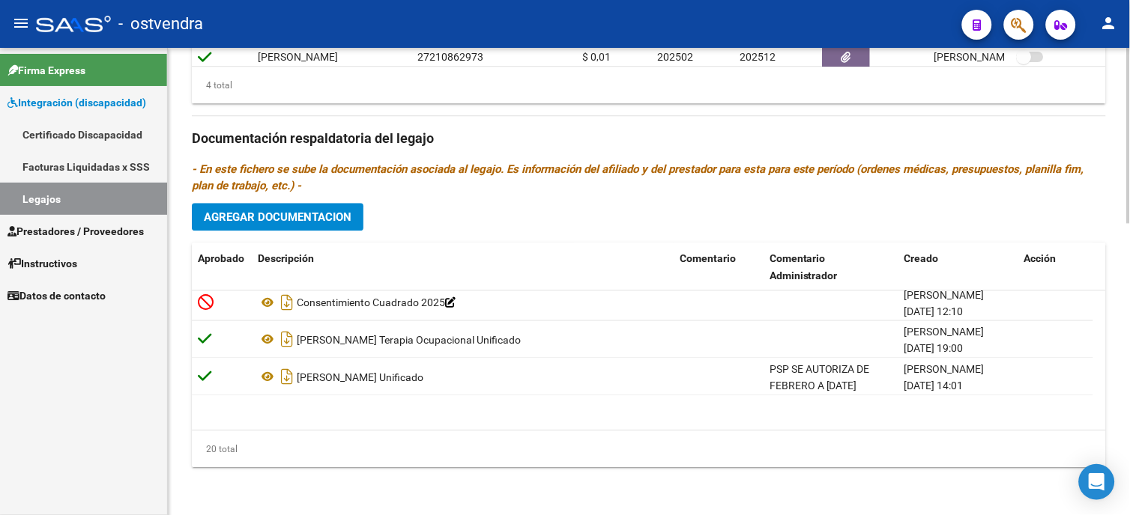
scroll to position [614, 0]
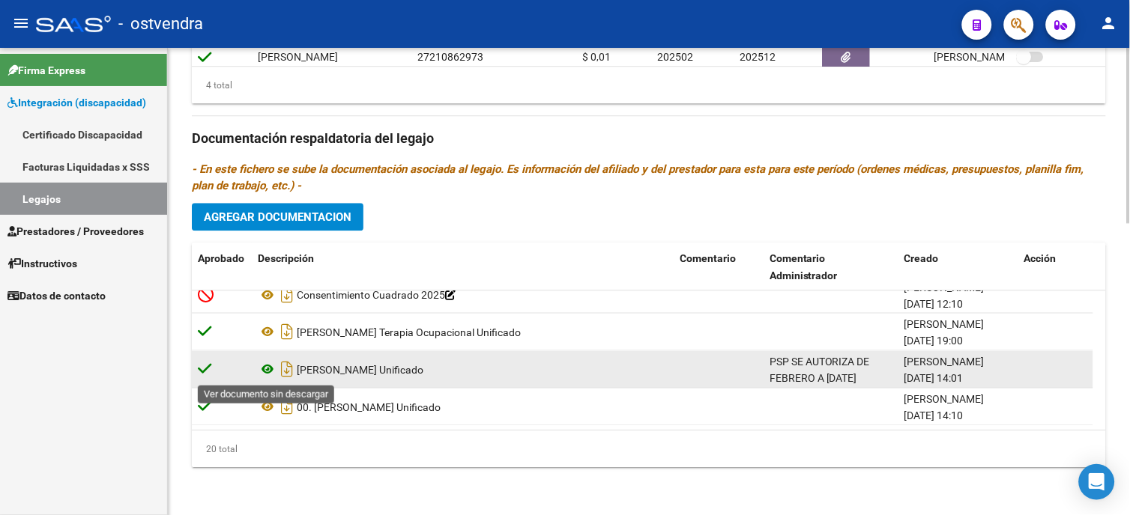
click at [267, 365] on icon at bounding box center [267, 369] width 19 height 18
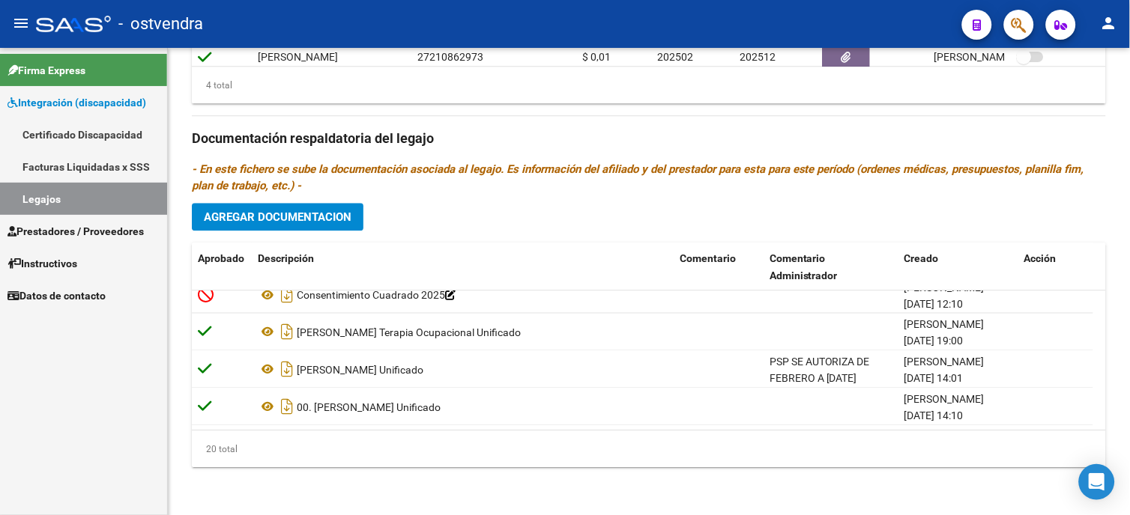
drag, startPoint x: 100, startPoint y: 191, endPoint x: 97, endPoint y: 166, distance: 24.8
click at [100, 191] on link "Legajos" at bounding box center [83, 199] width 167 height 32
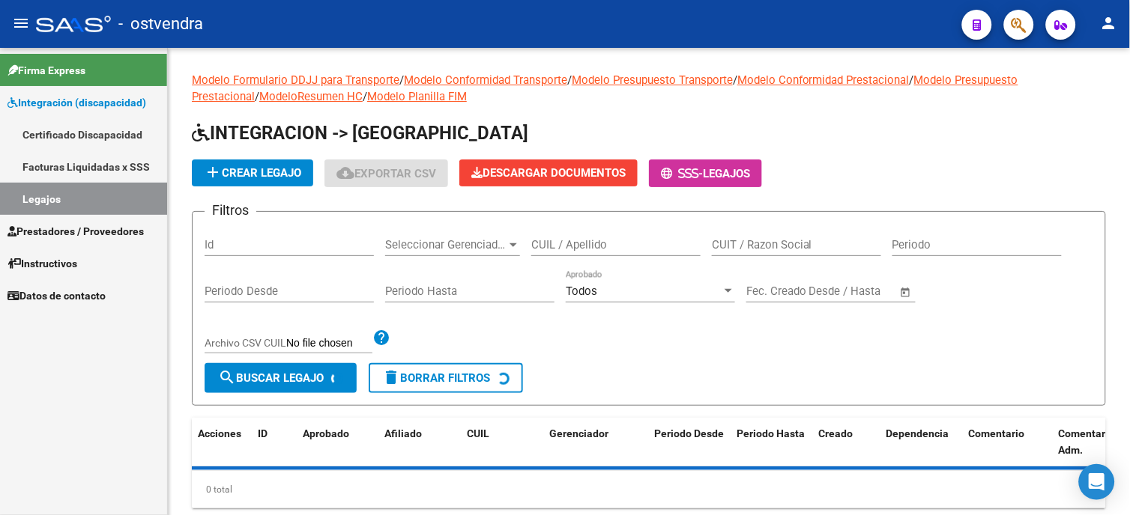
click at [108, 223] on span "Prestadores / Proveedores" at bounding box center [75, 231] width 136 height 16
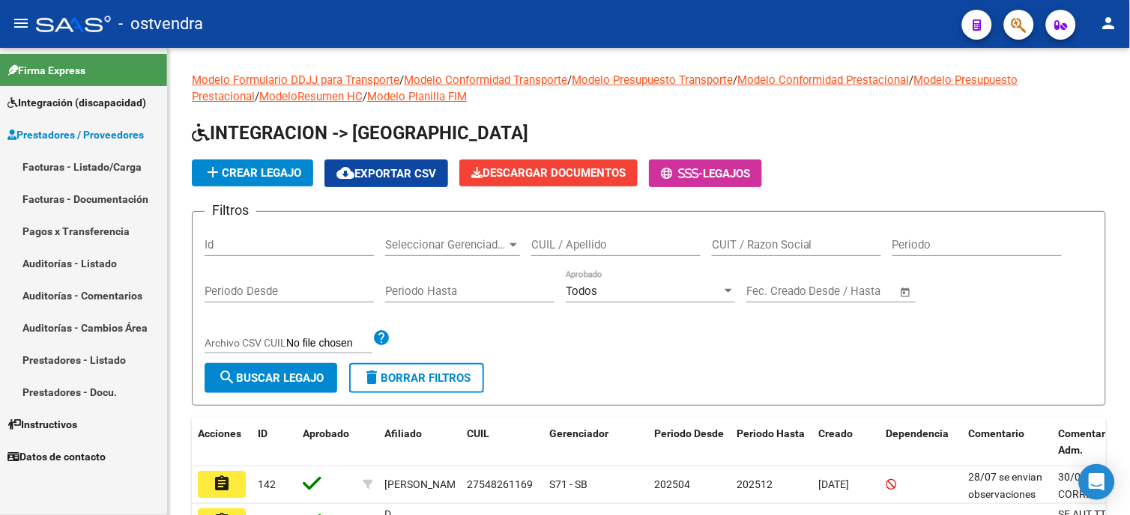
click at [120, 157] on link "Facturas - Listado/Carga" at bounding box center [83, 167] width 167 height 32
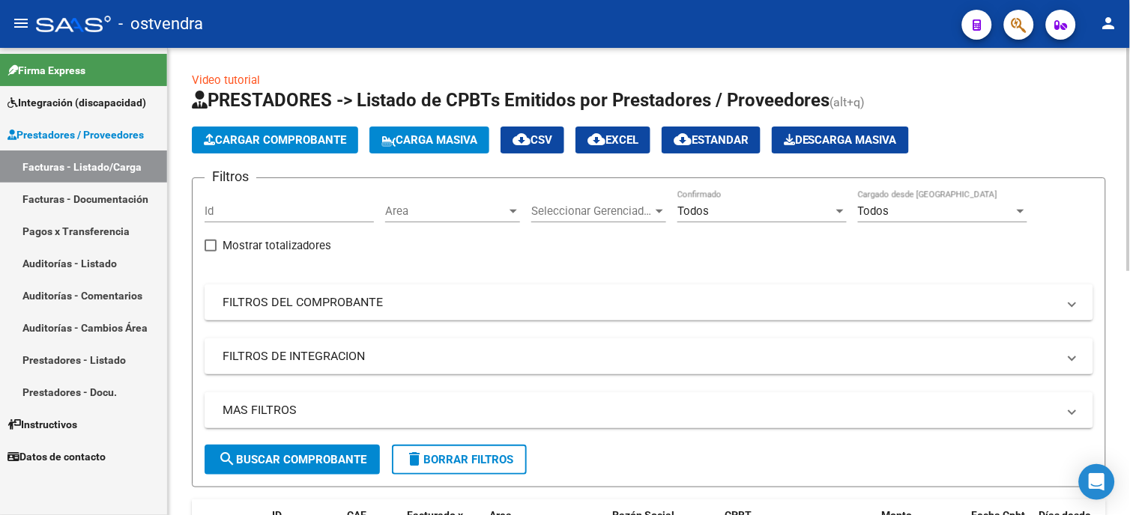
click at [742, 208] on div "Todos" at bounding box center [755, 211] width 156 height 13
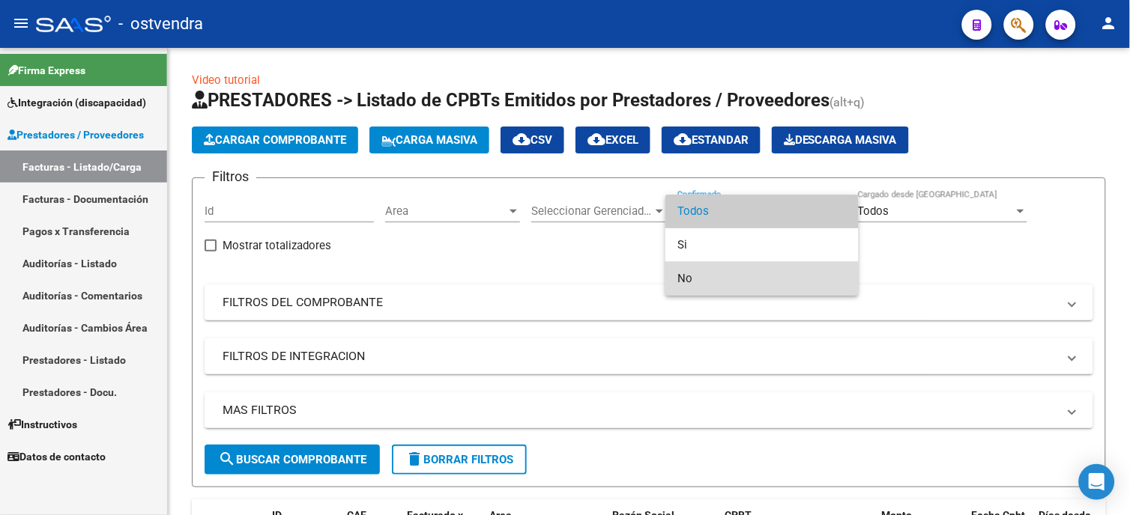
click at [707, 279] on span "No" at bounding box center [761, 279] width 169 height 34
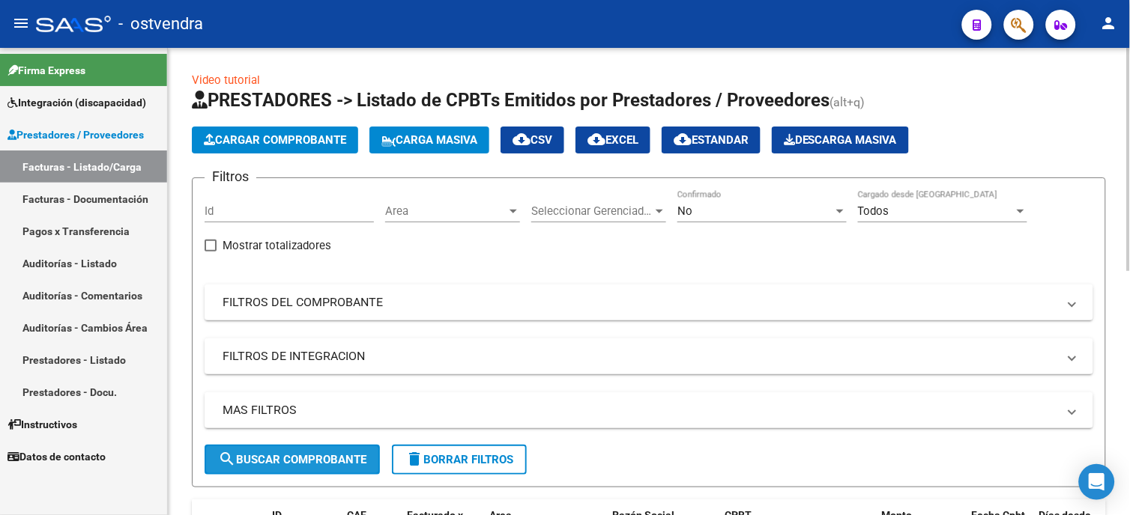
click at [345, 450] on button "search Buscar Comprobante" at bounding box center [292, 460] width 175 height 30
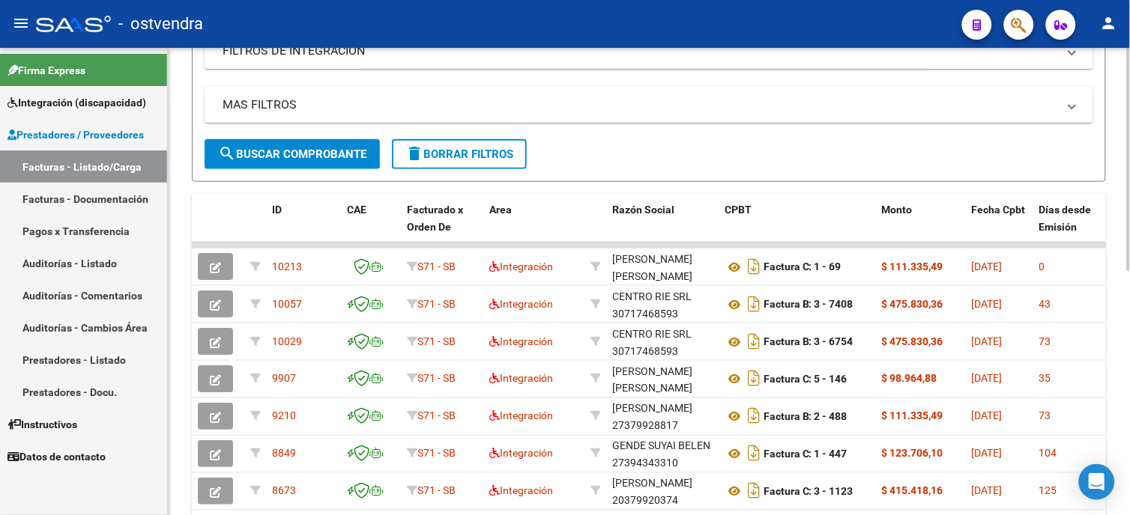
scroll to position [333, 0]
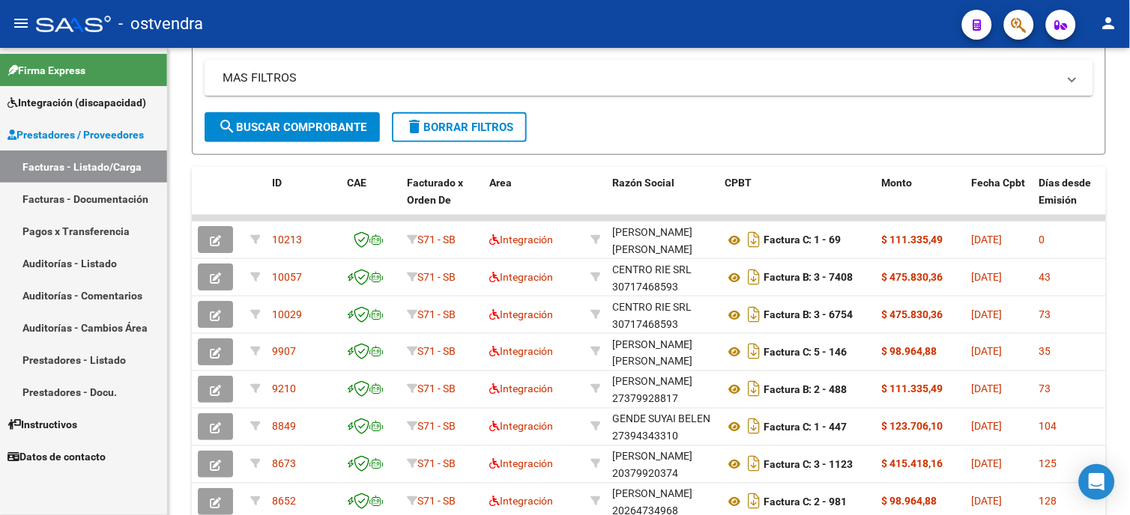
click at [112, 108] on span "Integración (discapacidad)" at bounding box center [76, 102] width 139 height 16
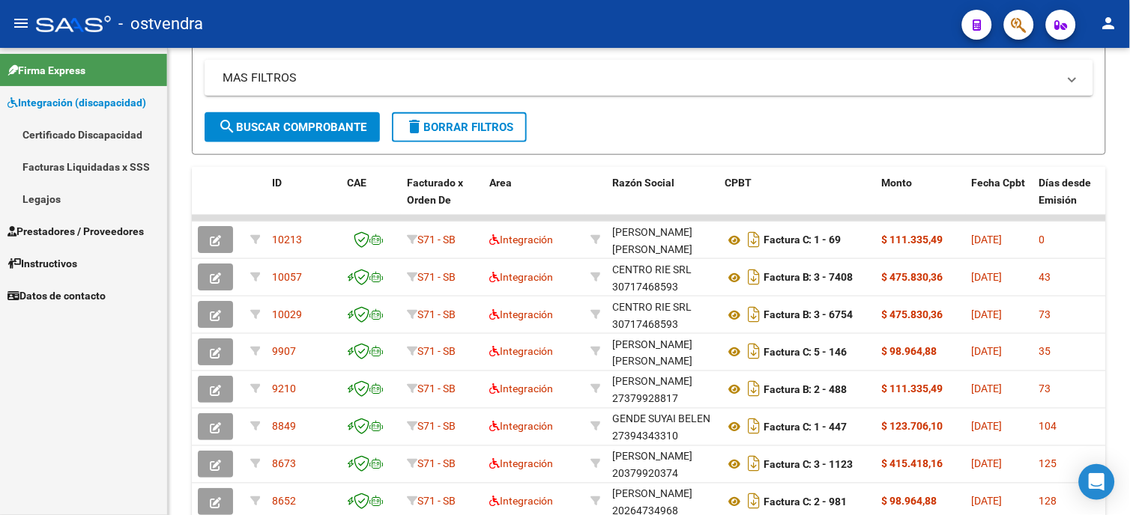
click at [94, 199] on link "Legajos" at bounding box center [83, 199] width 167 height 32
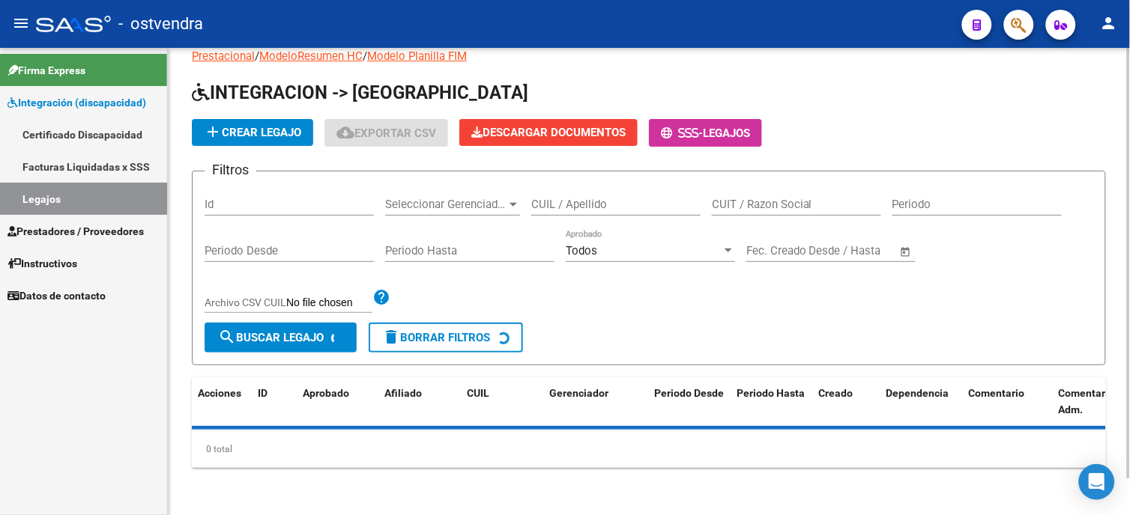
scroll to position [333, 0]
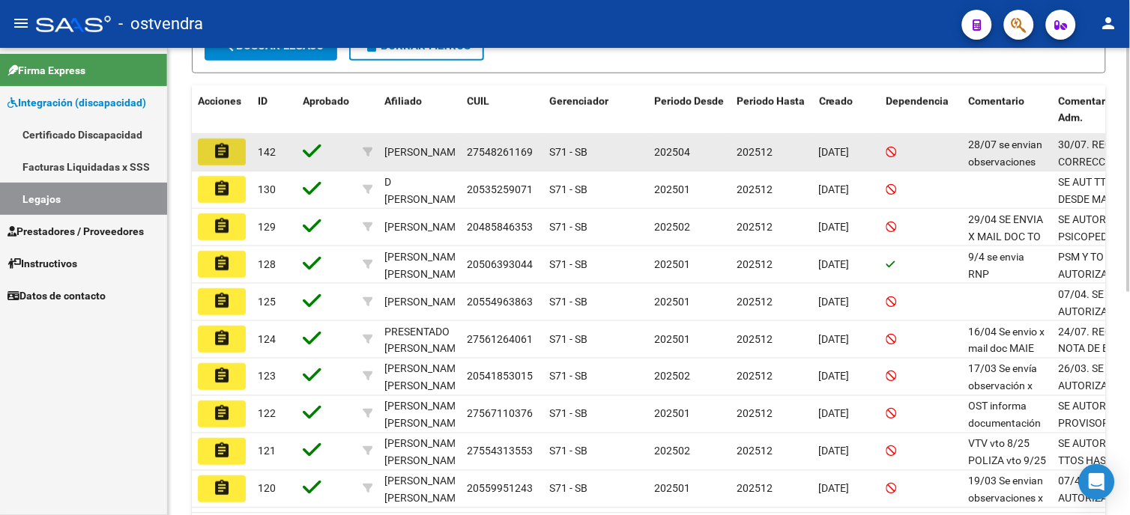
click at [226, 152] on mat-icon "assignment" at bounding box center [222, 151] width 18 height 18
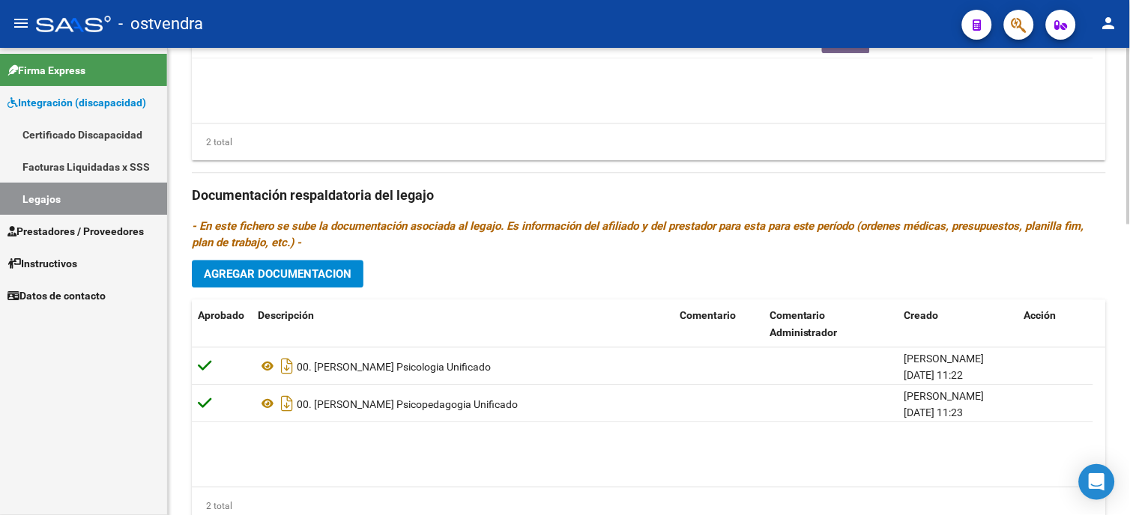
scroll to position [749, 0]
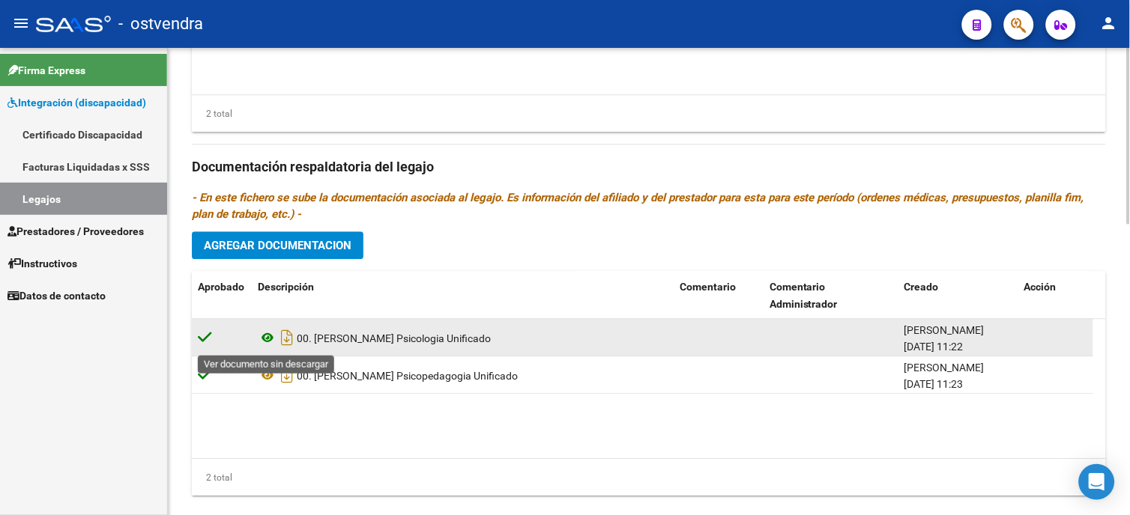
click at [264, 337] on icon at bounding box center [267, 338] width 19 height 18
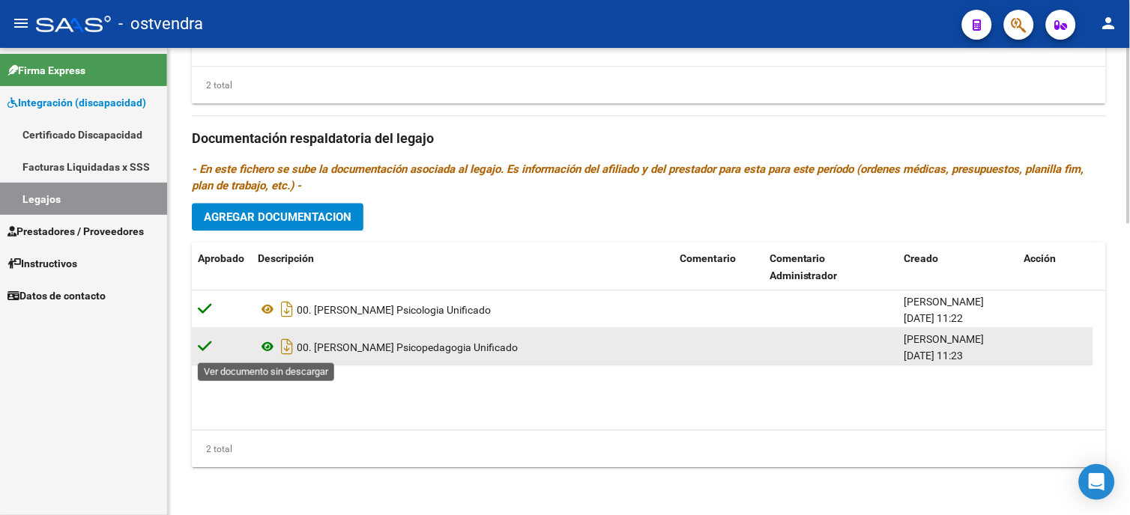
click at [270, 348] on icon at bounding box center [267, 347] width 19 height 18
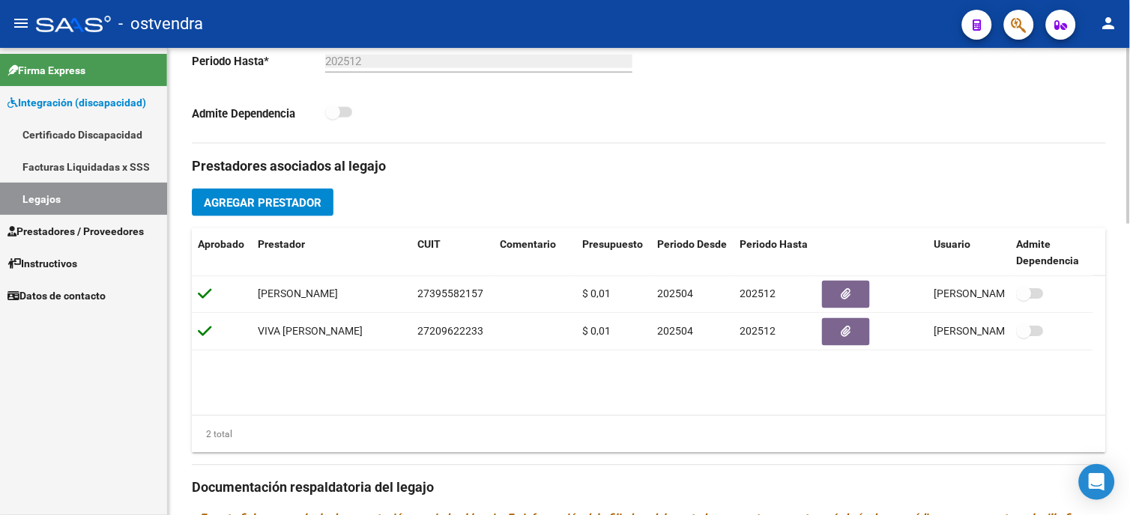
scroll to position [363, 0]
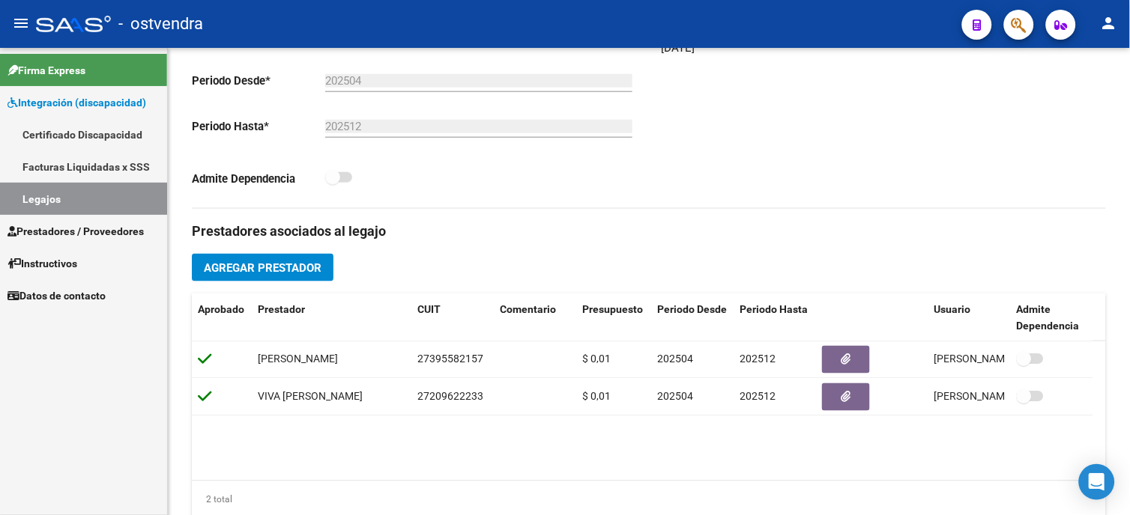
click at [63, 196] on link "Legajos" at bounding box center [83, 199] width 167 height 32
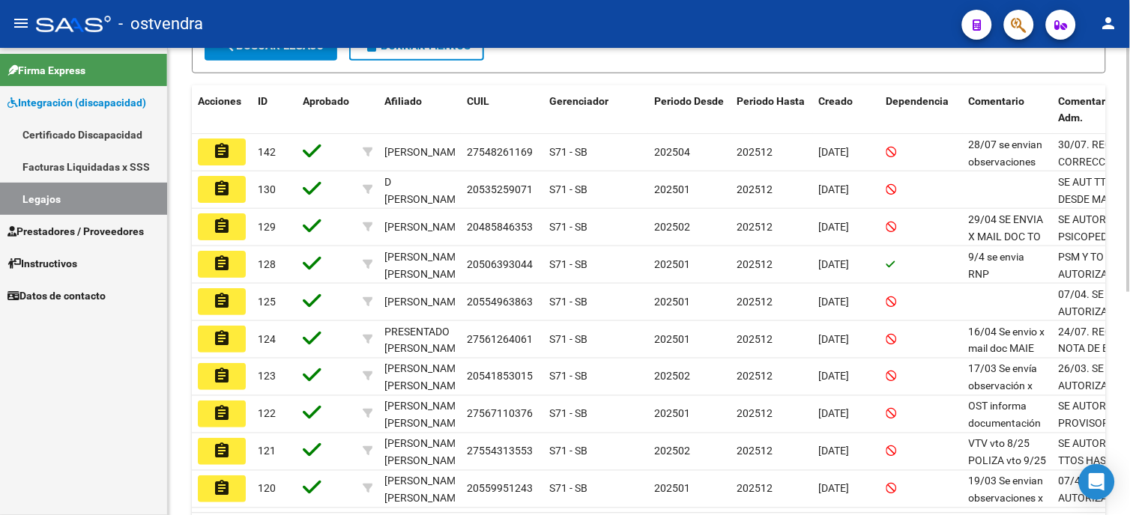
scroll to position [416, 0]
